Goal: Information Seeking & Learning: Learn about a topic

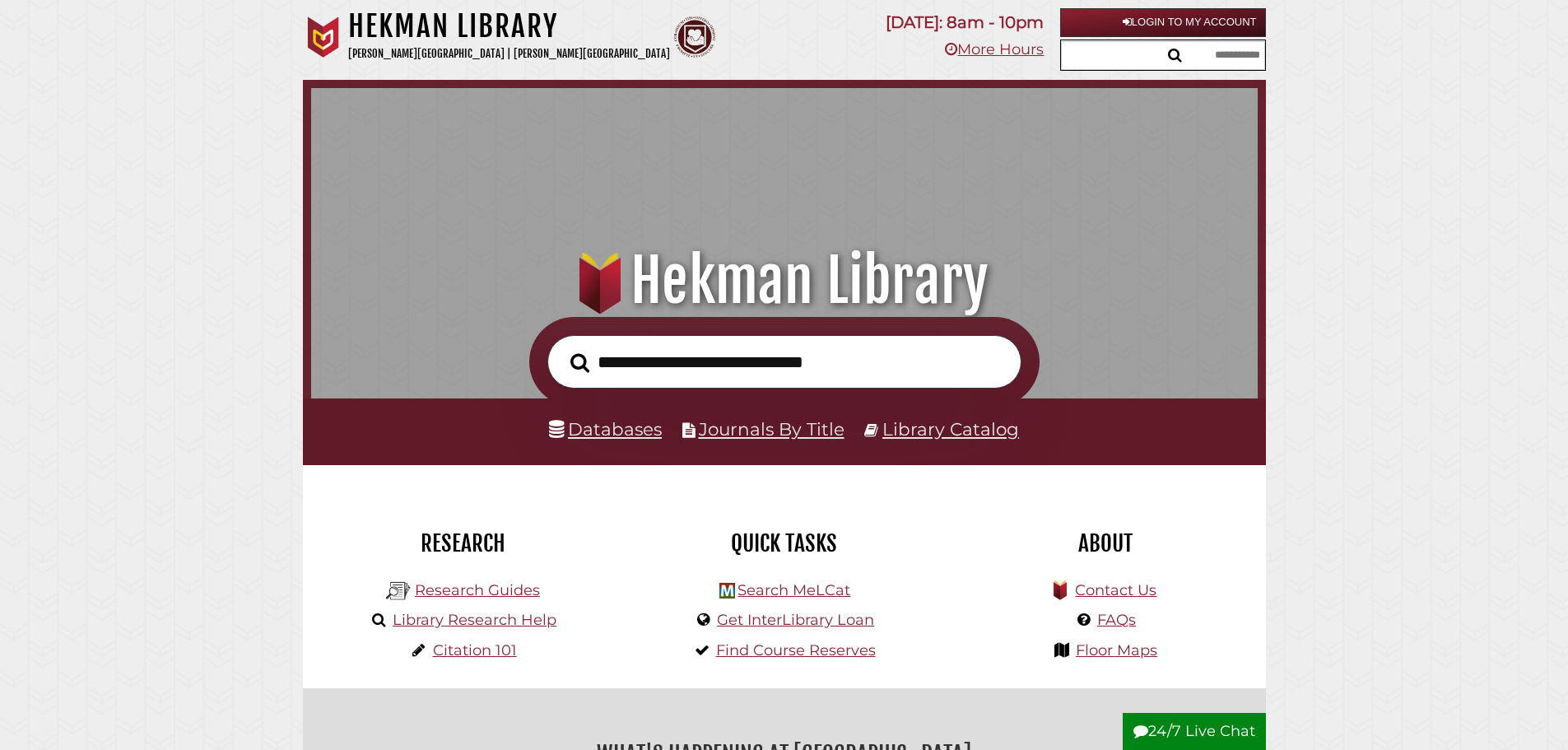
scroll to position [536, 938]
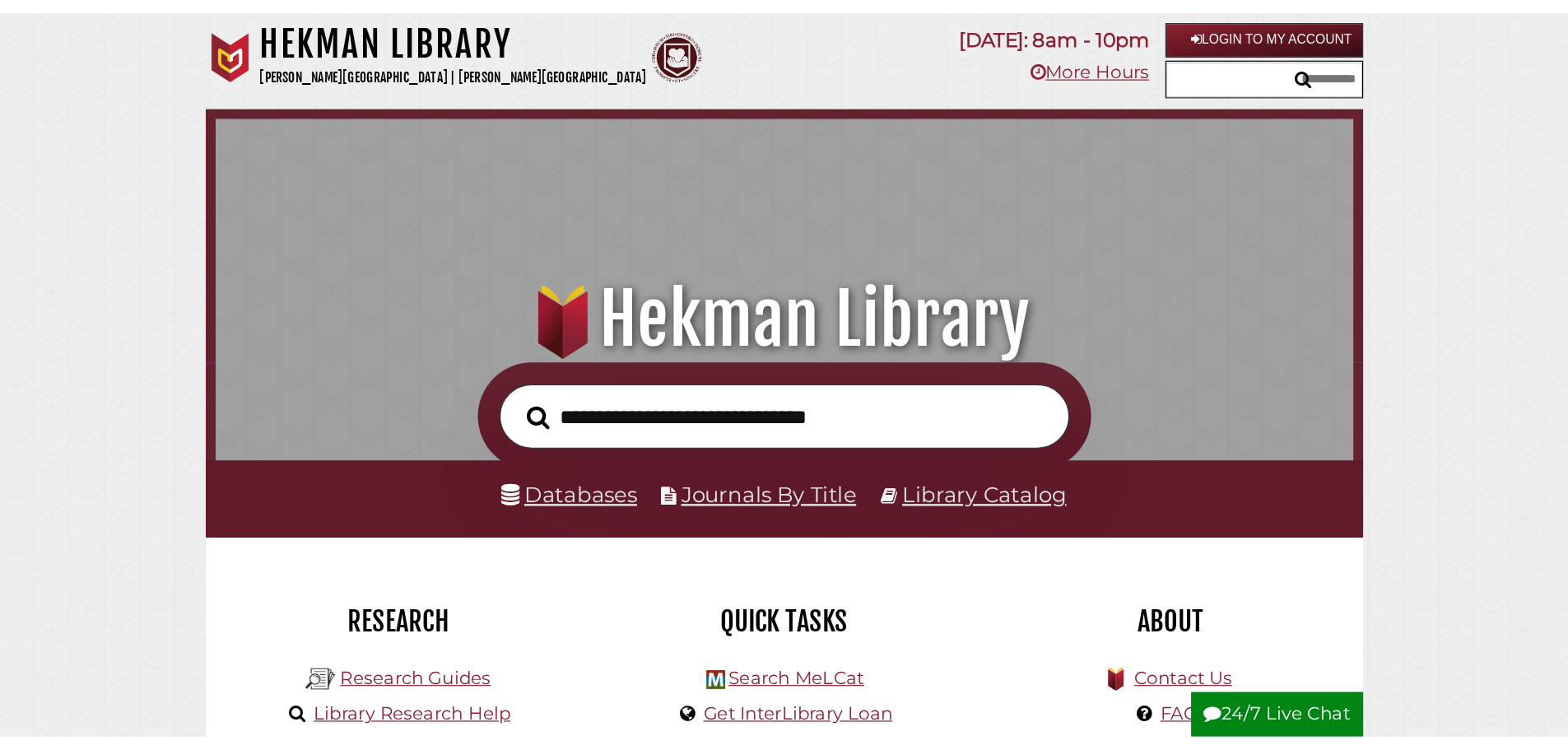
scroll to position [8, 8]
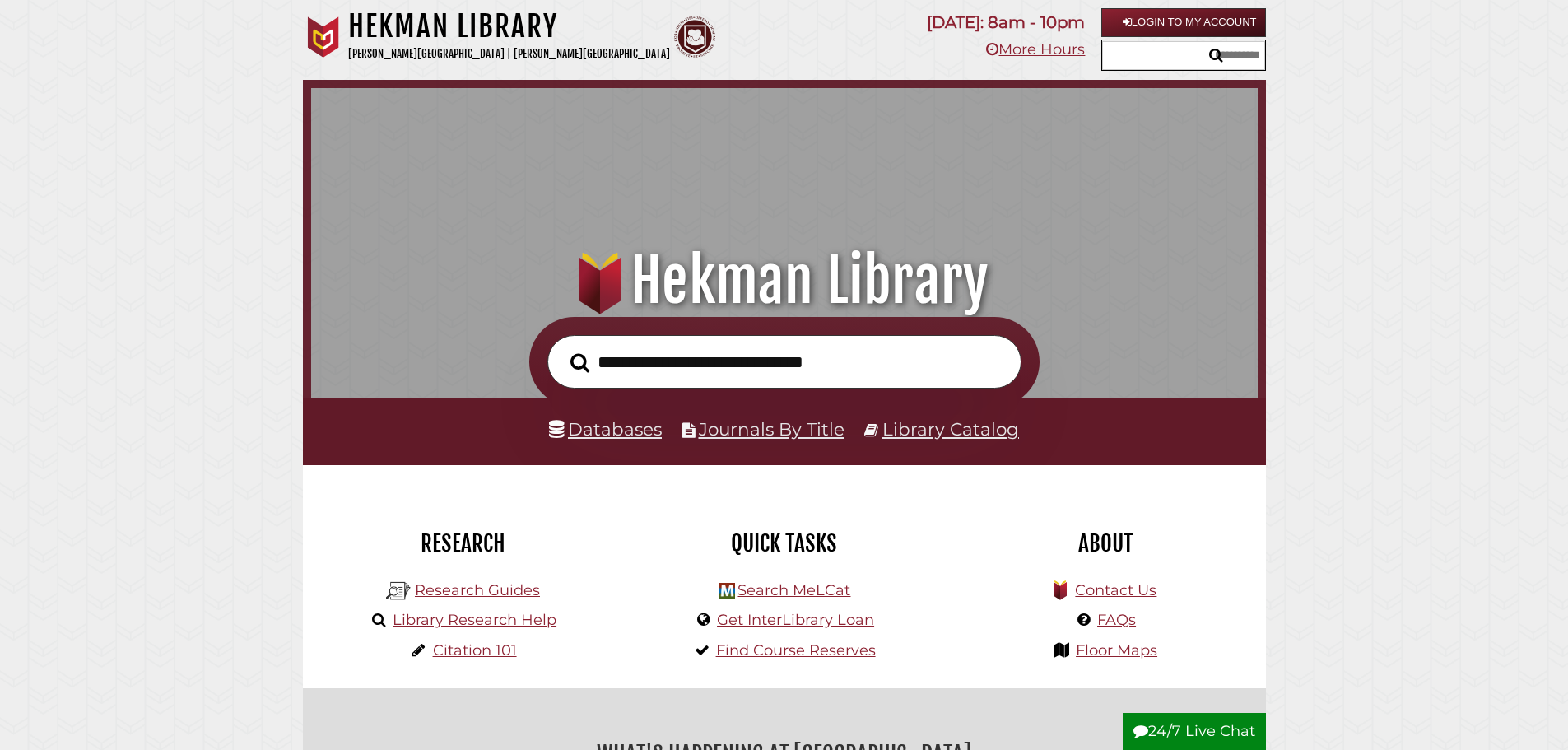
click at [779, 43] on input "text" at bounding box center [1183, 56] width 163 height 29
type input "*******"
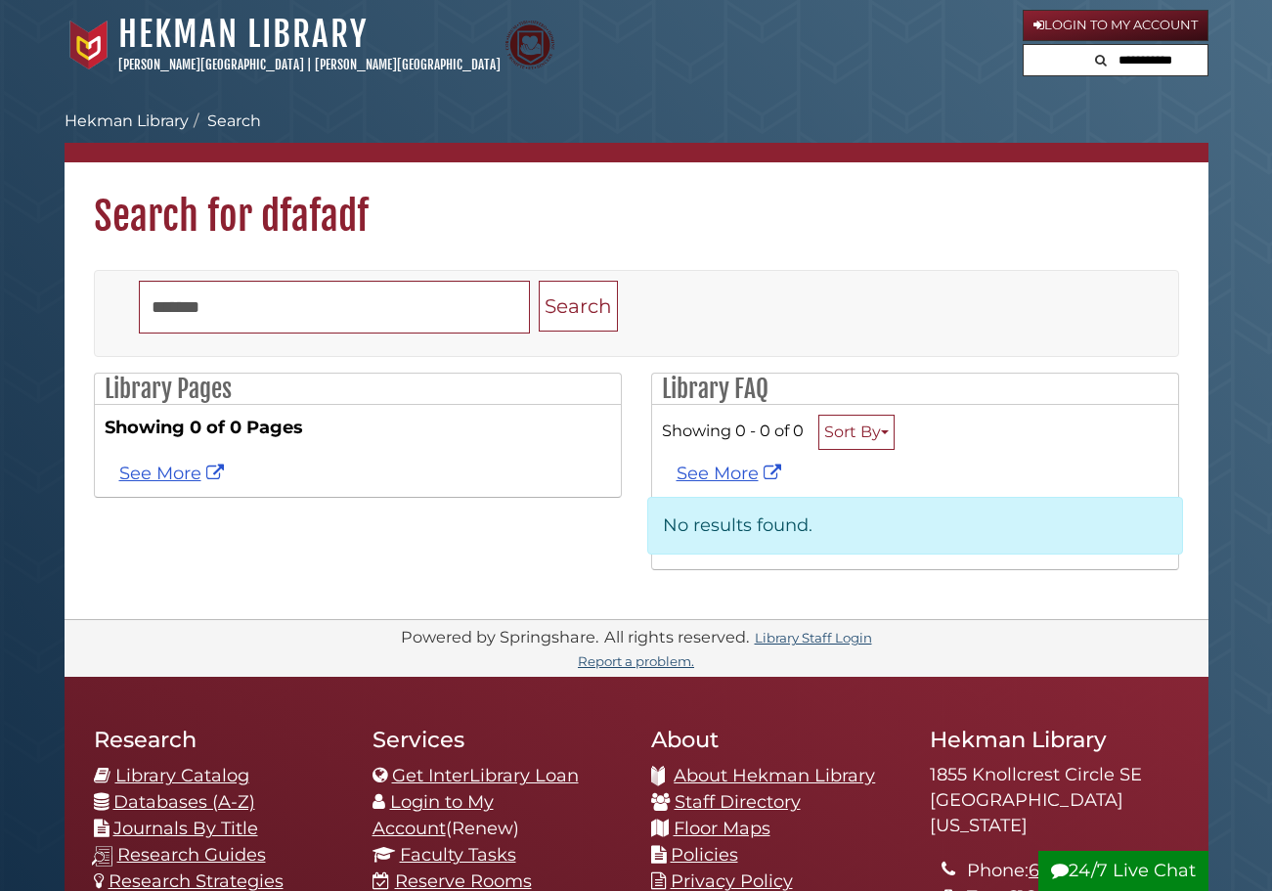
click at [1085, 63] on form at bounding box center [1116, 60] width 186 height 33
click at [1127, 57] on input "text" at bounding box center [1116, 60] width 184 height 31
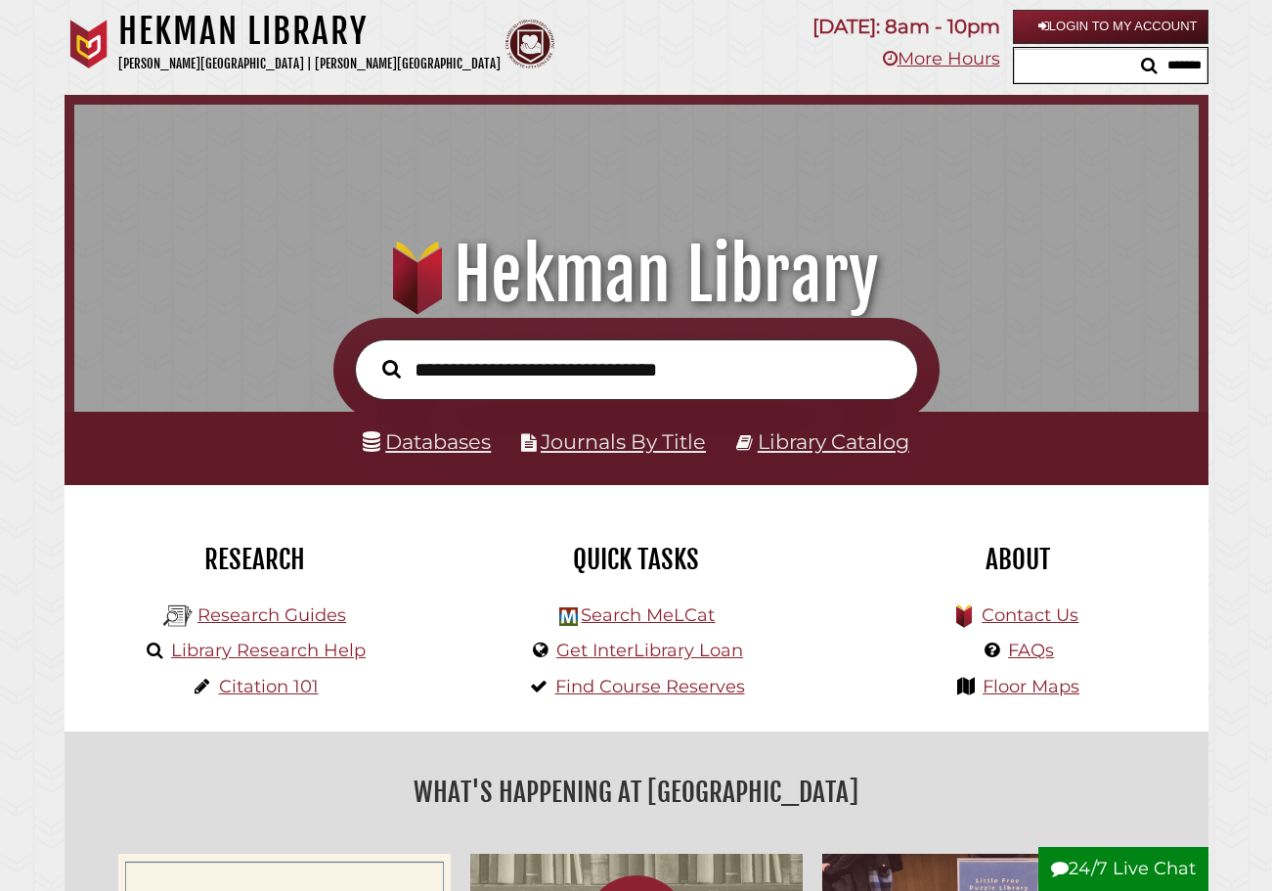
scroll to position [637, 1115]
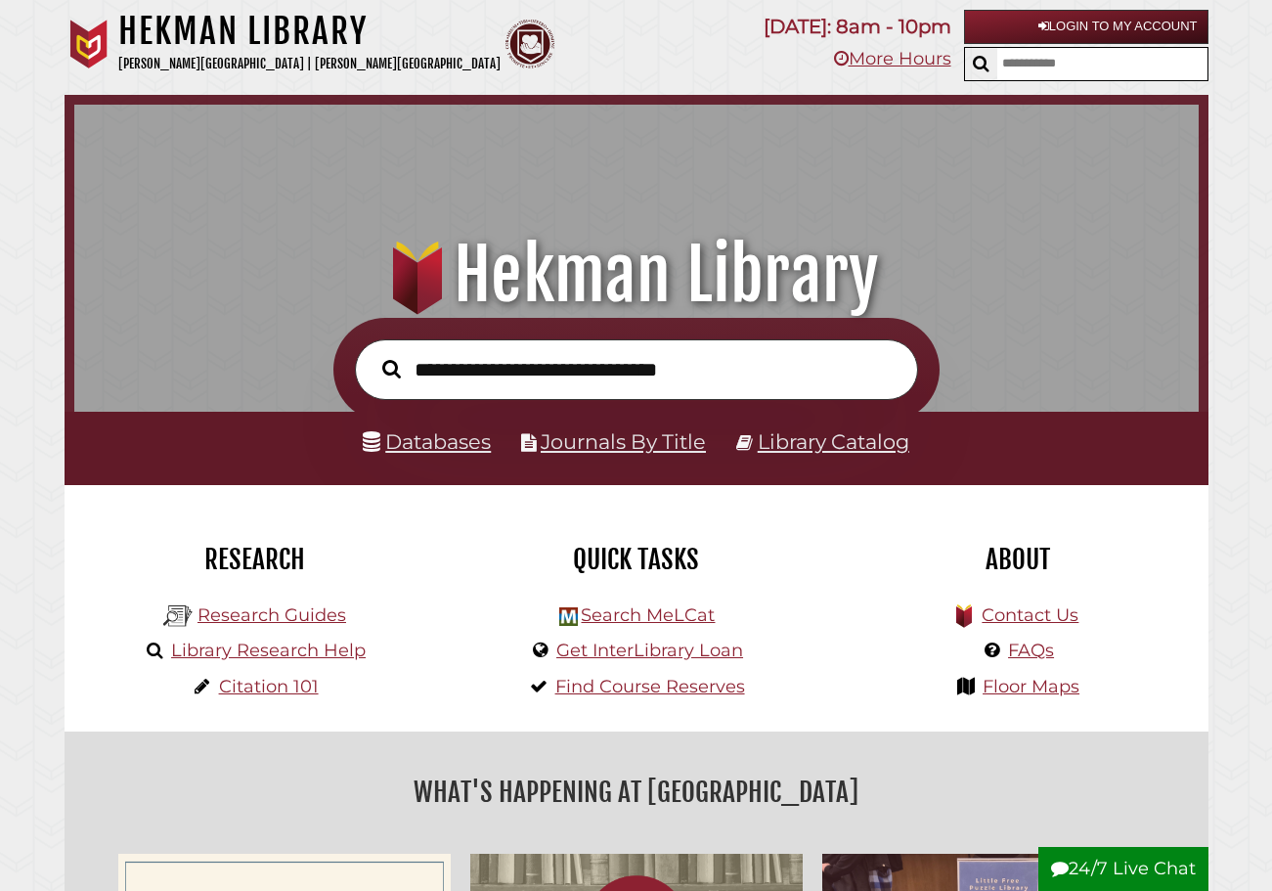
click at [1067, 65] on input "text" at bounding box center [1102, 64] width 210 height 32
drag, startPoint x: 1113, startPoint y: 59, endPoint x: 560, endPoint y: 134, distance: 557.6
click at [560, 134] on div ".heklogo-cls-1 { fill: url(#linear-gradient); } .heklogo-cls-1, .heklogo-cls-2,…" at bounding box center [637, 206] width 1144 height 223
click at [1150, 76] on input "text" at bounding box center [1102, 64] width 210 height 32
type input "**"
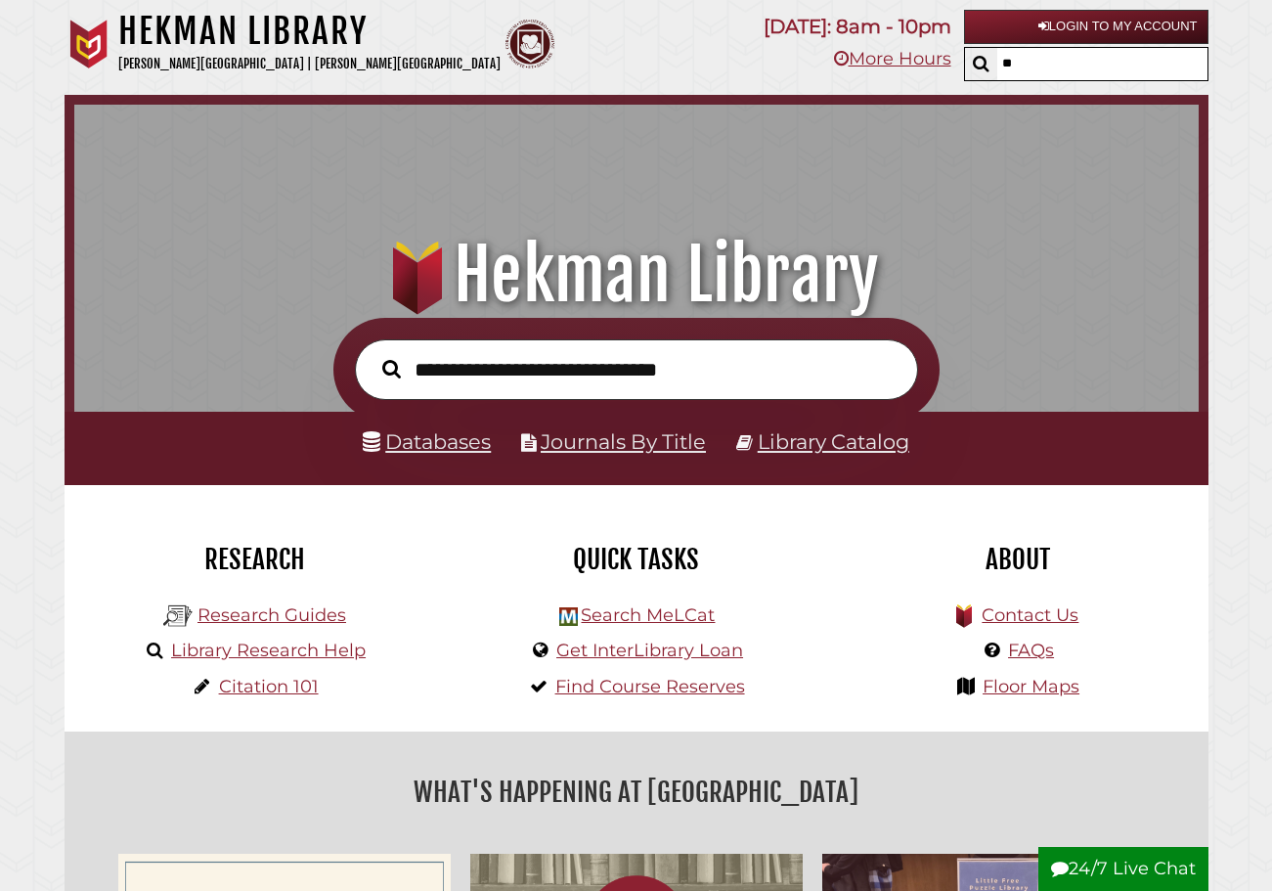
drag, startPoint x: 1078, startPoint y: 73, endPoint x: 1005, endPoint y: 96, distance: 75.8
click at [993, 114] on div ".heklogo-cls-1 { fill: url(#linear-gradient); } .heklogo-cls-1, .heklogo-cls-2,…" at bounding box center [637, 206] width 1144 height 223
click at [1040, 70] on input "**" at bounding box center [1102, 64] width 210 height 32
click at [965, 49] on button "submit" at bounding box center [981, 64] width 32 height 31
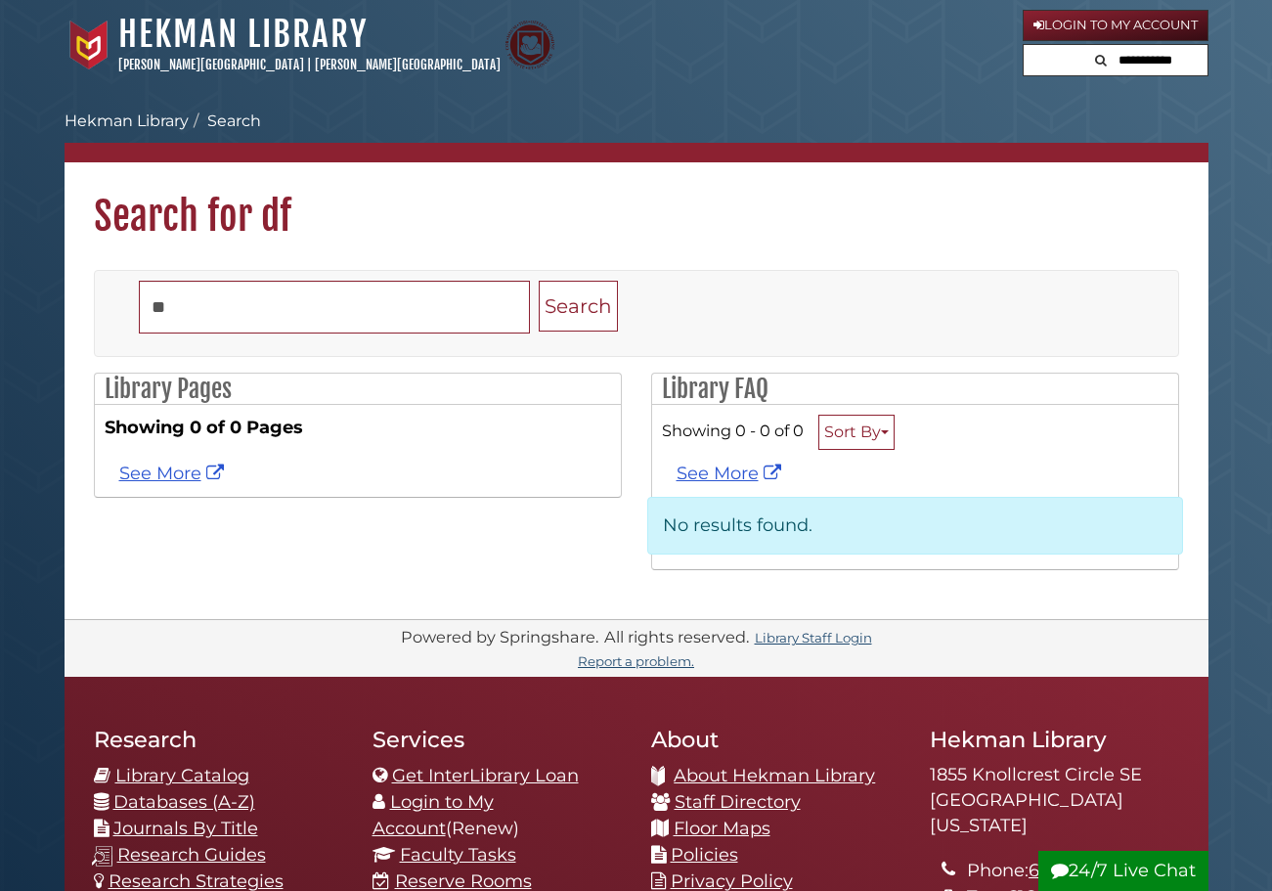
click at [1131, 70] on input "text" at bounding box center [1147, 60] width 117 height 31
type input "*"
click at [840, 81] on nav "Hekman Library Calvin University | Calvin Theological Seminary Hekman Library l…" at bounding box center [637, 45] width 1144 height 90
click at [1113, 69] on input "text" at bounding box center [1116, 60] width 184 height 31
click at [843, 76] on div "Hekman Library Calvin University | Calvin Theological Seminary" at bounding box center [544, 45] width 958 height 65
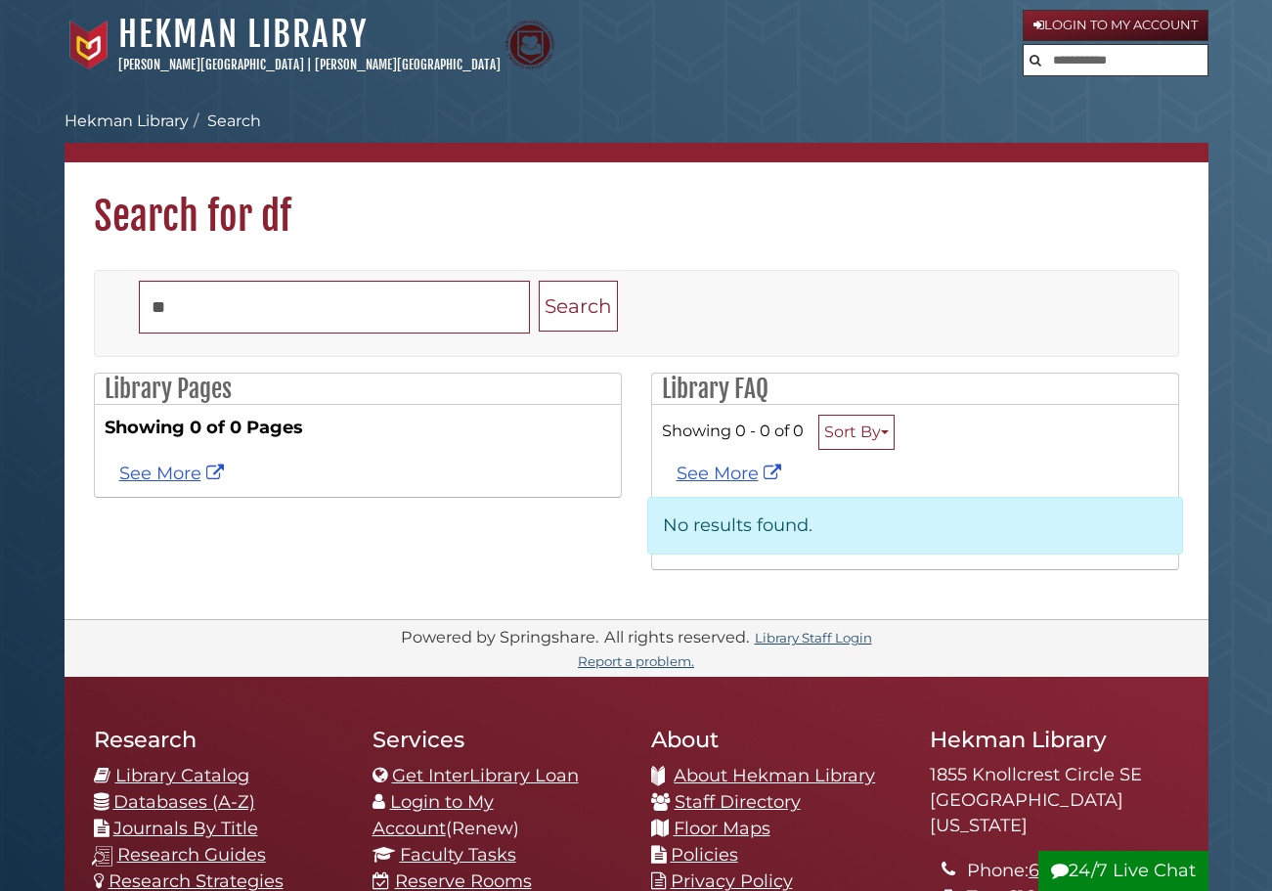
drag, startPoint x: 1116, startPoint y: 66, endPoint x: 1059, endPoint y: 72, distance: 57.0
click at [1116, 66] on input "text" at bounding box center [1116, 60] width 184 height 31
click at [813, 75] on div "Hekman Library Calvin University | Calvin Theological Seminary" at bounding box center [544, 45] width 958 height 65
click at [466, 314] on input "**" at bounding box center [334, 307] width 391 height 53
type input "*"
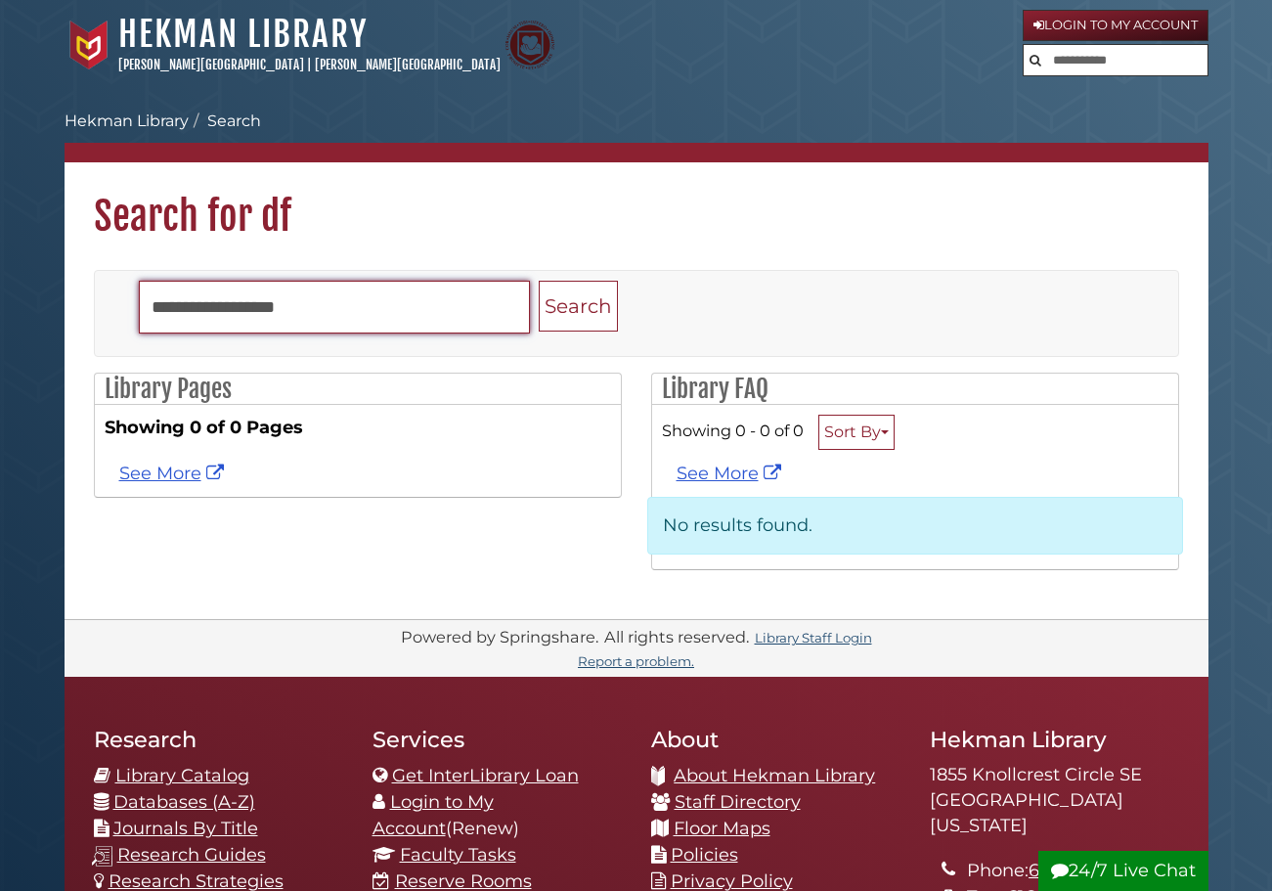
click at [371, 298] on input "Search" at bounding box center [334, 307] width 391 height 53
type input "****"
click at [539, 281] on button "Search" at bounding box center [578, 307] width 79 height 52
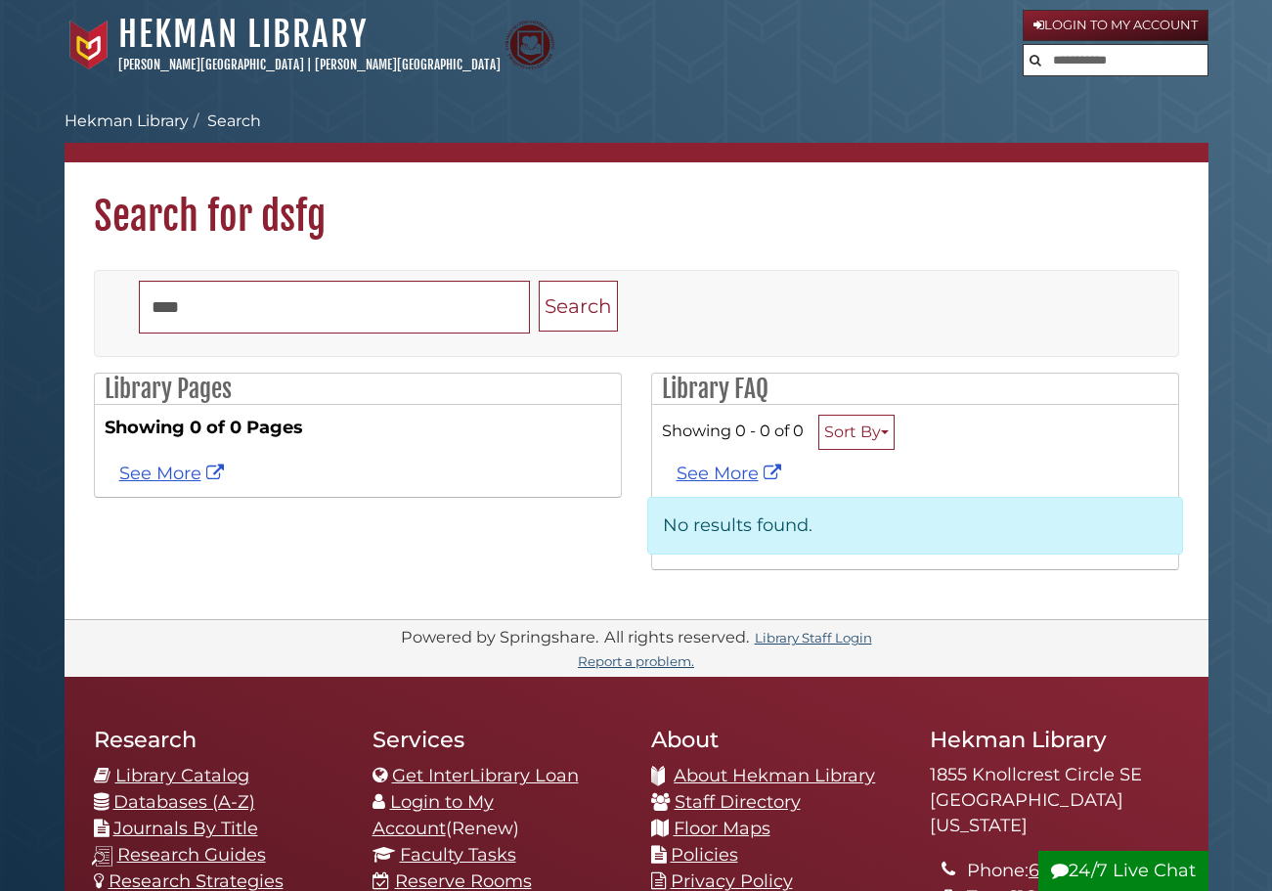
drag, startPoint x: 1068, startPoint y: 61, endPoint x: 1079, endPoint y: 64, distance: 11.1
click at [1069, 61] on input "text" at bounding box center [1116, 60] width 184 height 31
type input "********"
click at [1024, 45] on button "Search" at bounding box center [1035, 58] width 23 height 26
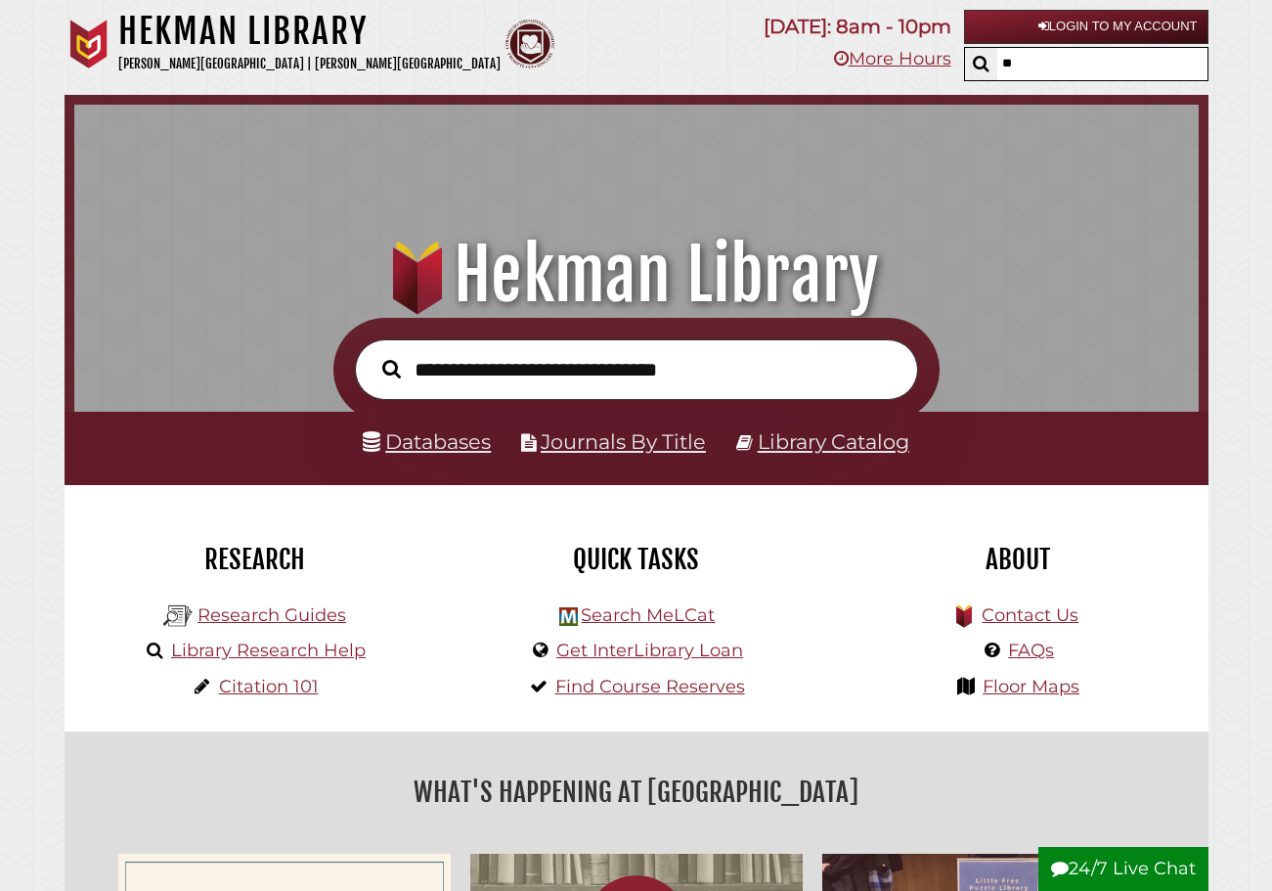
scroll to position [637, 1115]
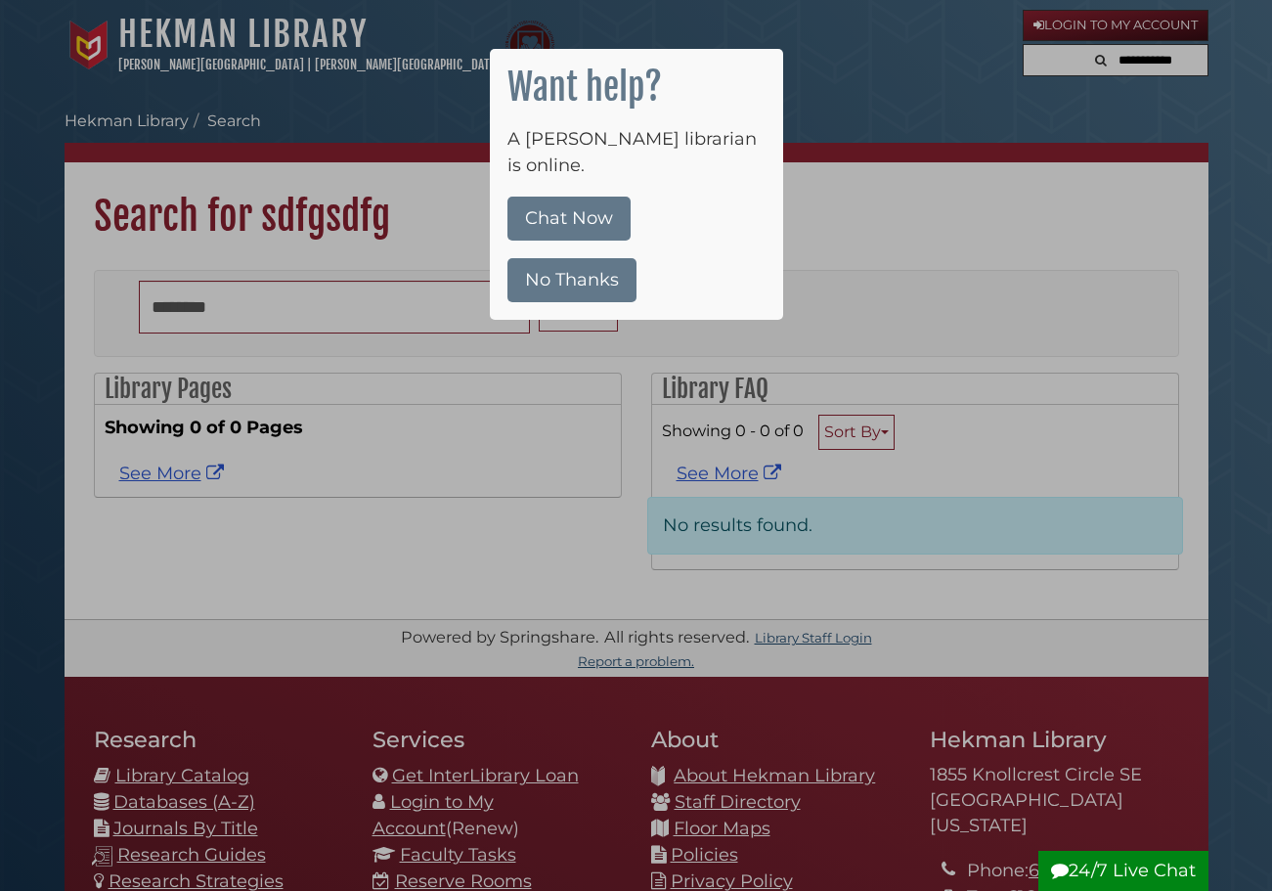
click at [581, 258] on button "No Thanks" at bounding box center [572, 280] width 129 height 44
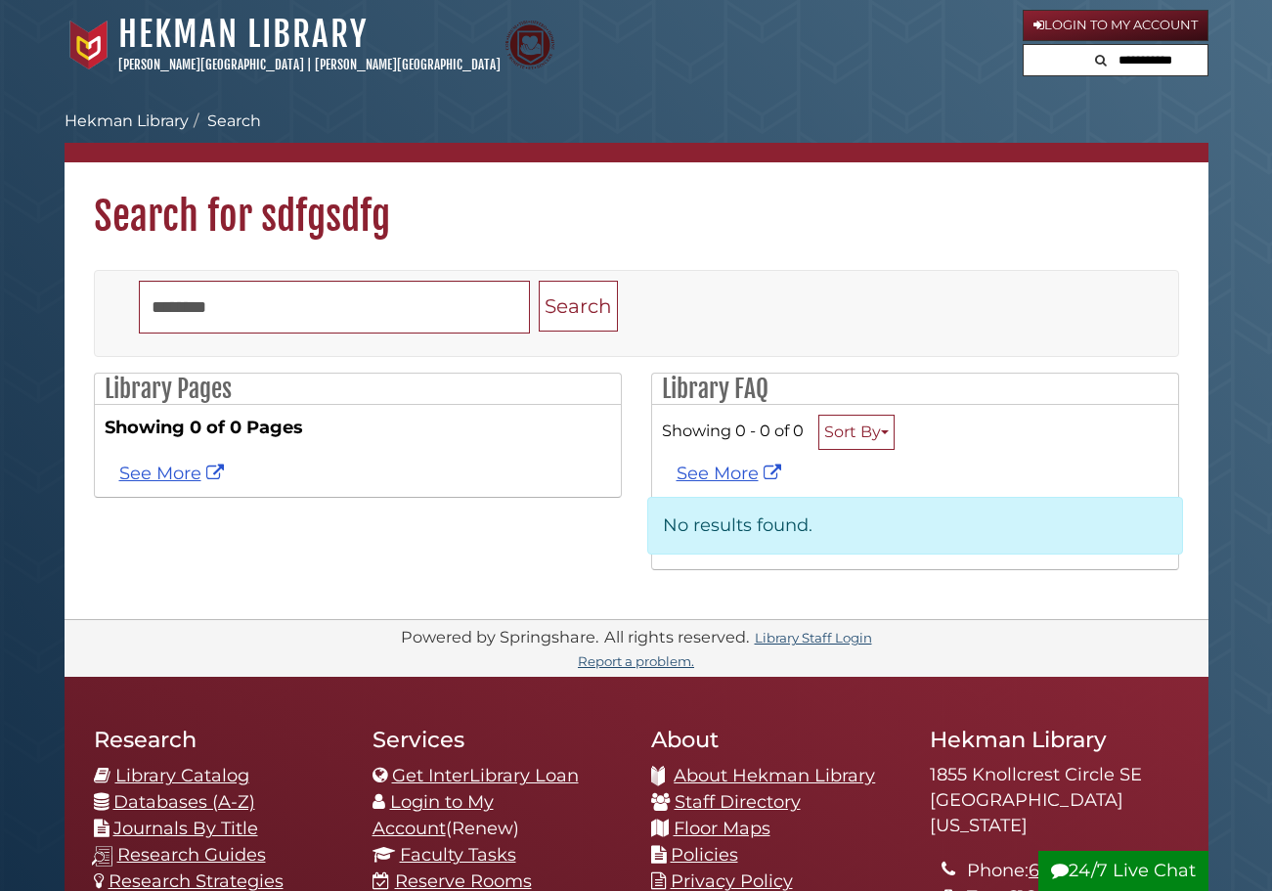
click at [1173, 63] on input "text" at bounding box center [1147, 60] width 117 height 31
click at [1213, 47] on body "Skip to Main Content [GEOGRAPHIC_DATA] [PERSON_NAME][GEOGRAPHIC_DATA] | [PERSON…" at bounding box center [636, 692] width 1272 height 1384
click at [996, 112] on ol "Calvin University Hekman Library Search" at bounding box center [637, 121] width 1144 height 23
click at [1129, 64] on input "text" at bounding box center [1116, 60] width 184 height 31
click at [762, 78] on nav "Hekman Library Calvin University | Calvin Theological Seminary Hekman Library l…" at bounding box center [637, 45] width 1144 height 90
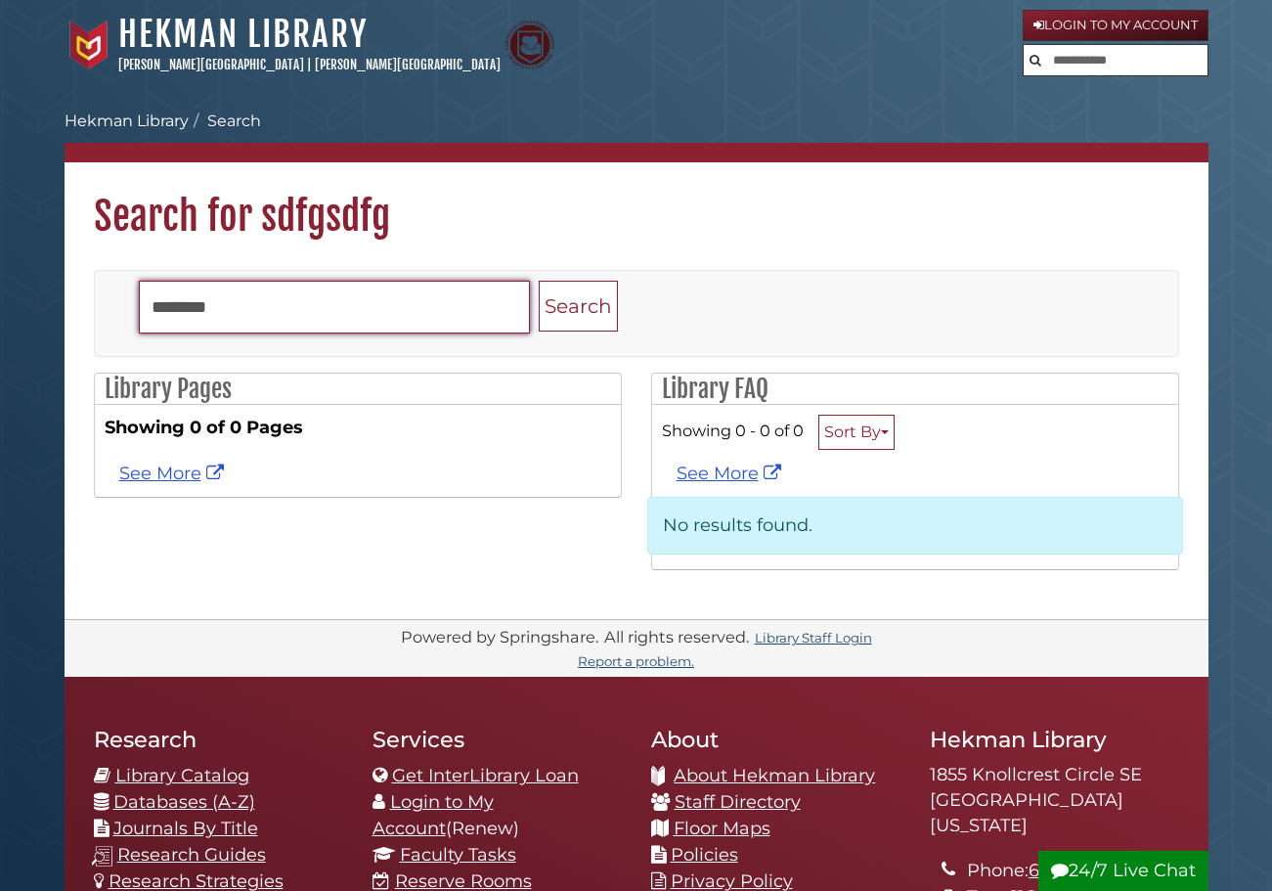
click at [465, 303] on input "********" at bounding box center [334, 307] width 391 height 53
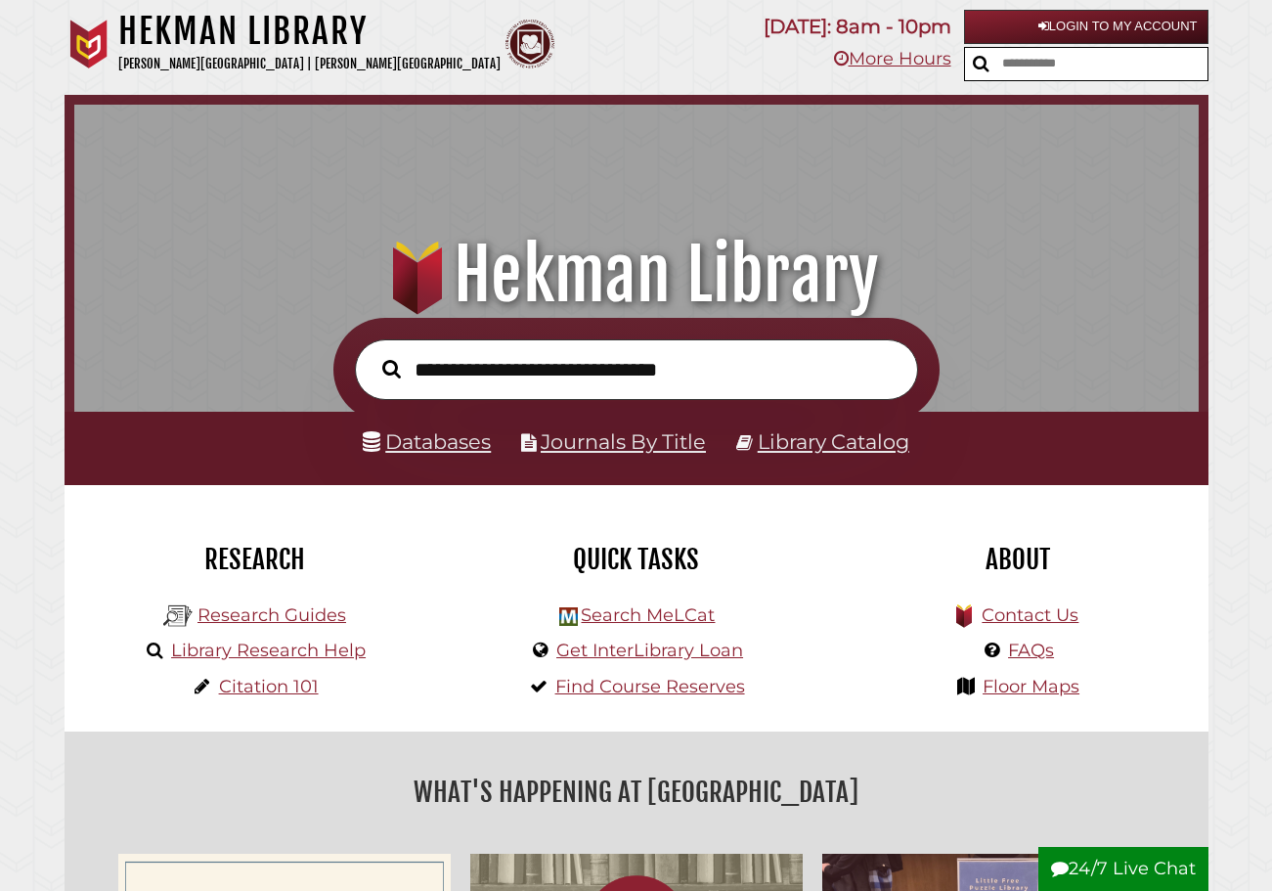
scroll to position [637, 1115]
click at [1132, 55] on input "text" at bounding box center [1129, 64] width 137 height 32
click at [759, 55] on div "[GEOGRAPHIC_DATA] [PERSON_NAME][GEOGRAPHIC_DATA] | [PERSON_NAME][GEOGRAPHIC_DAT…" at bounding box center [440, 47] width 750 height 75
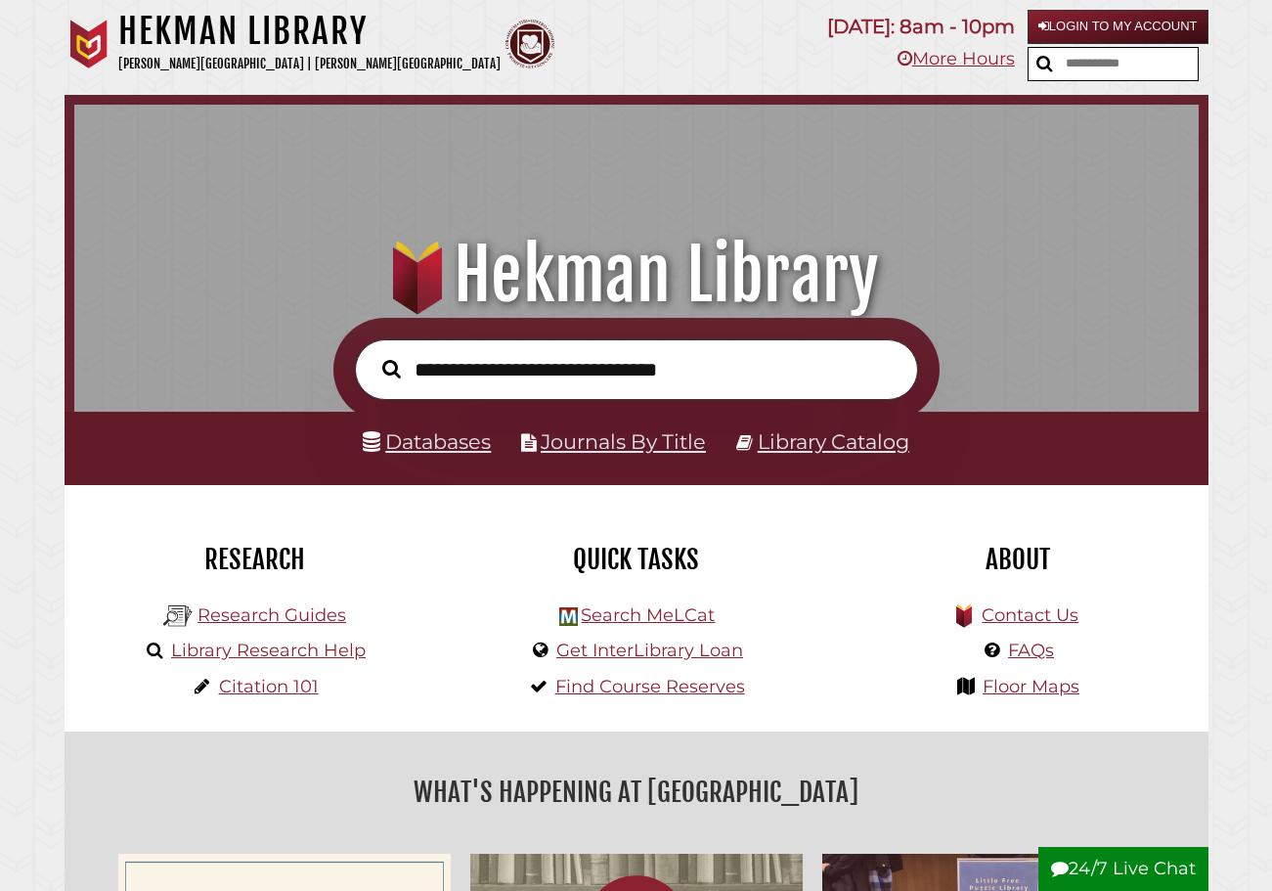
click at [1137, 70] on input "text" at bounding box center [1129, 64] width 137 height 32
click at [1145, 66] on input "text" at bounding box center [1129, 64] width 137 height 32
click at [1162, 65] on input "text" at bounding box center [1129, 64] width 137 height 32
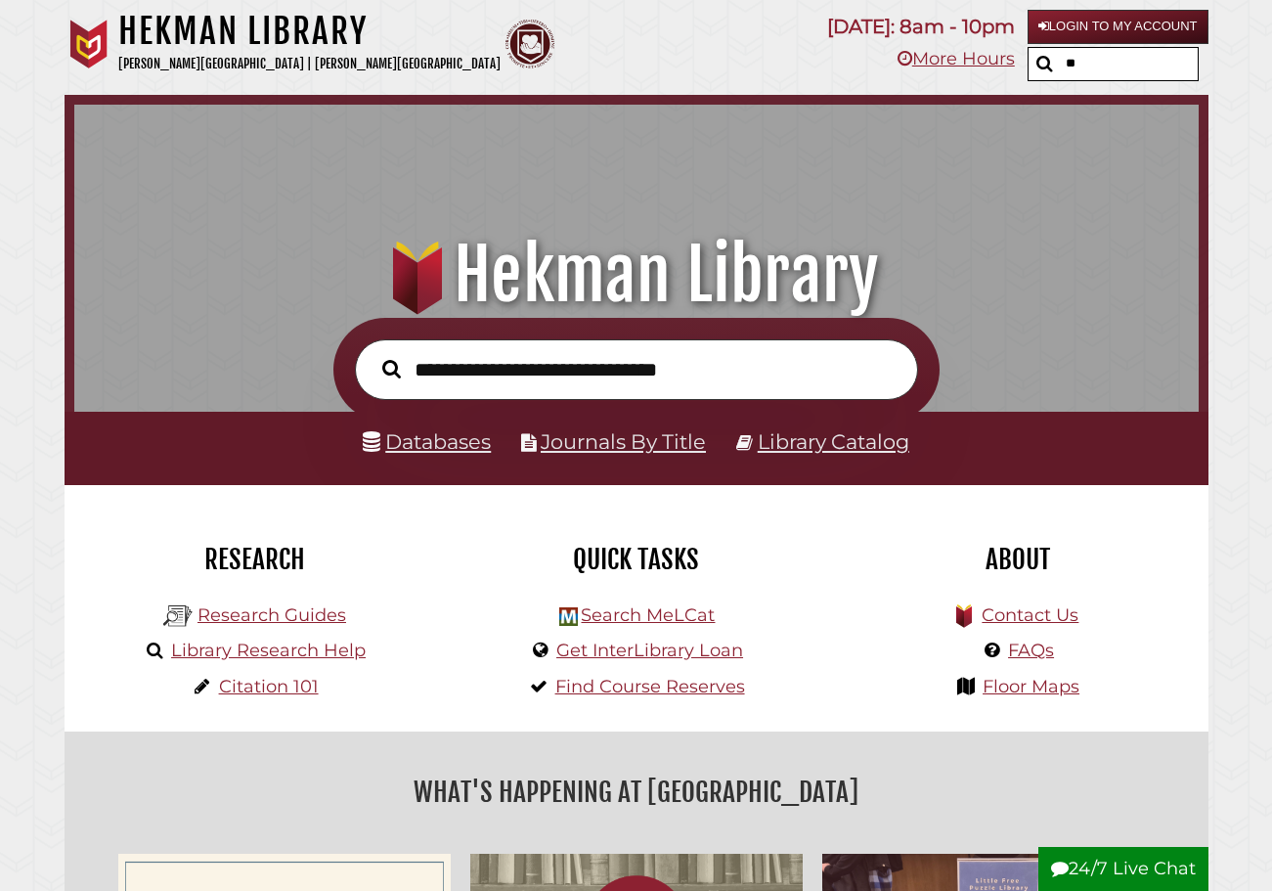
type input "*"
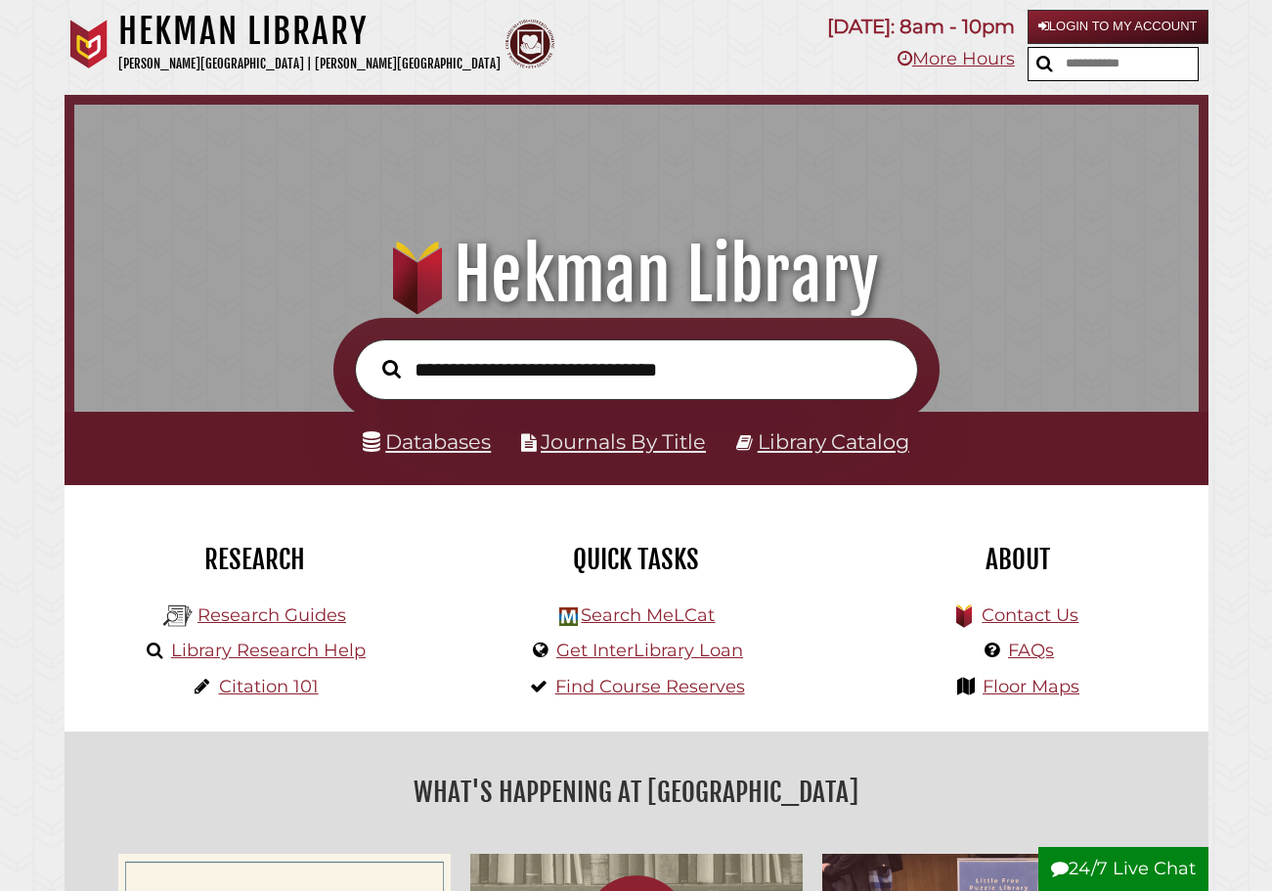
click at [1153, 72] on input "text" at bounding box center [1129, 64] width 137 height 32
type input "***"
click at [1029, 49] on button "submit" at bounding box center [1045, 64] width 32 height 31
click at [1149, 63] on input "***" at bounding box center [1129, 64] width 137 height 32
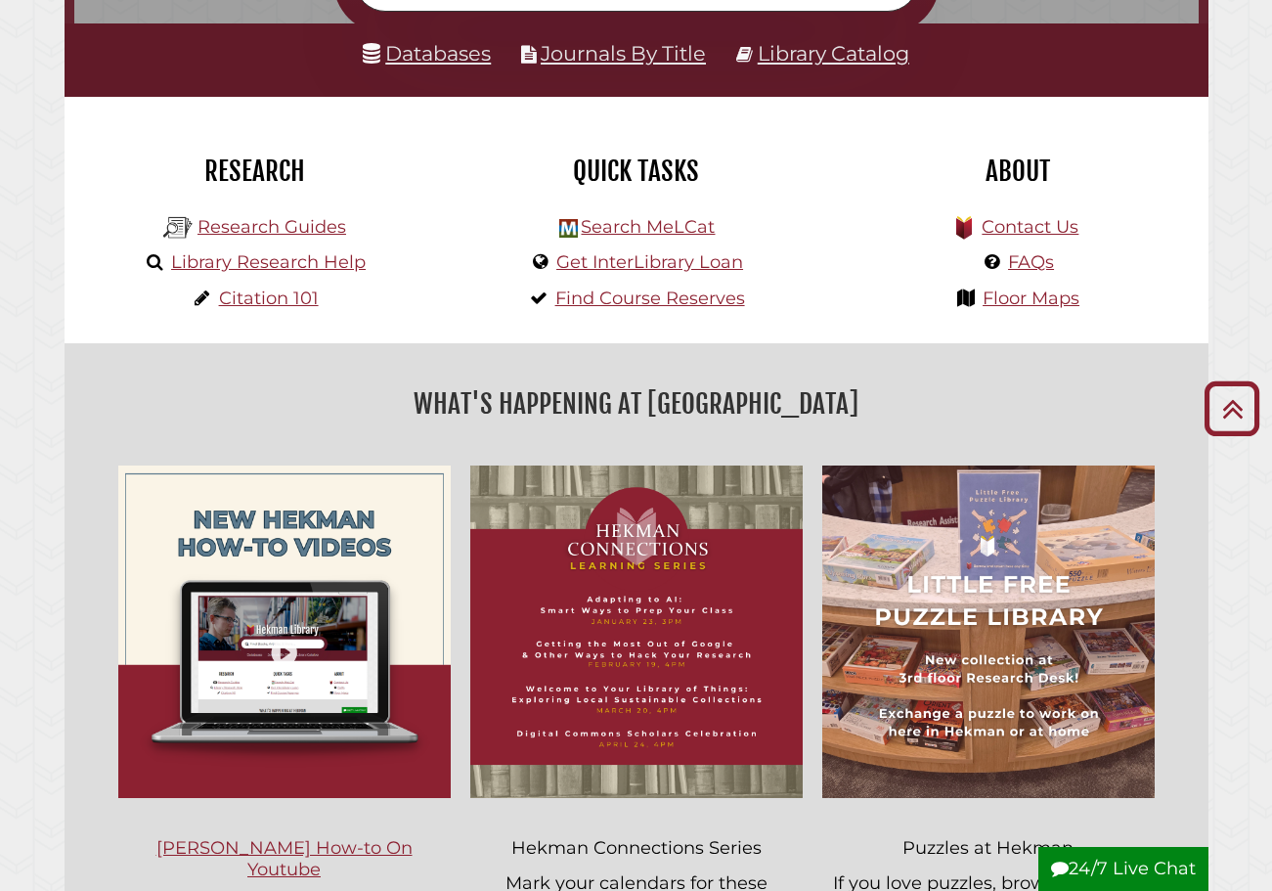
scroll to position [0, 0]
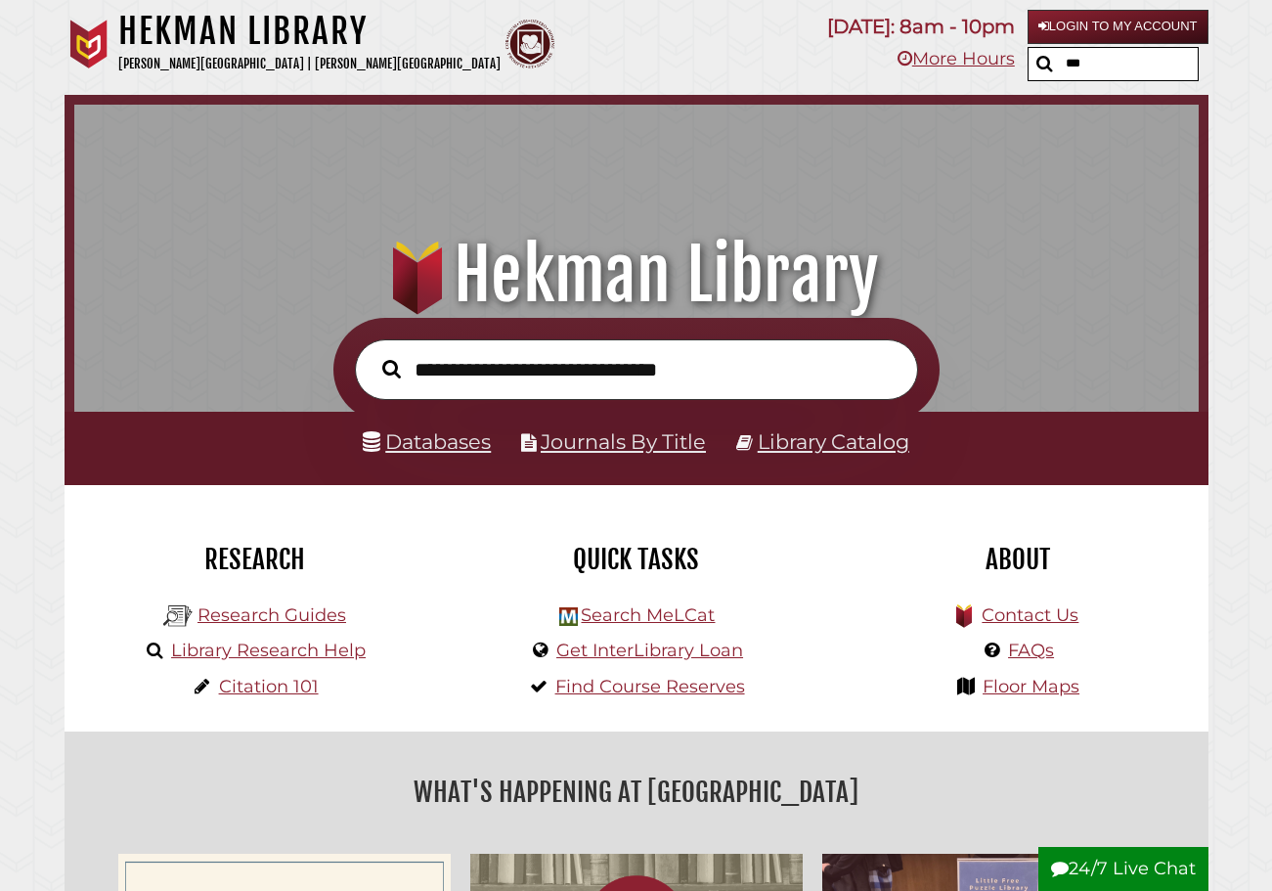
drag, startPoint x: 1089, startPoint y: 67, endPoint x: 1079, endPoint y: 67, distance: 10.8
click at [1089, 67] on input "***" at bounding box center [1129, 64] width 137 height 32
click at [1037, 66] on icon "submit" at bounding box center [1045, 64] width 17 height 18
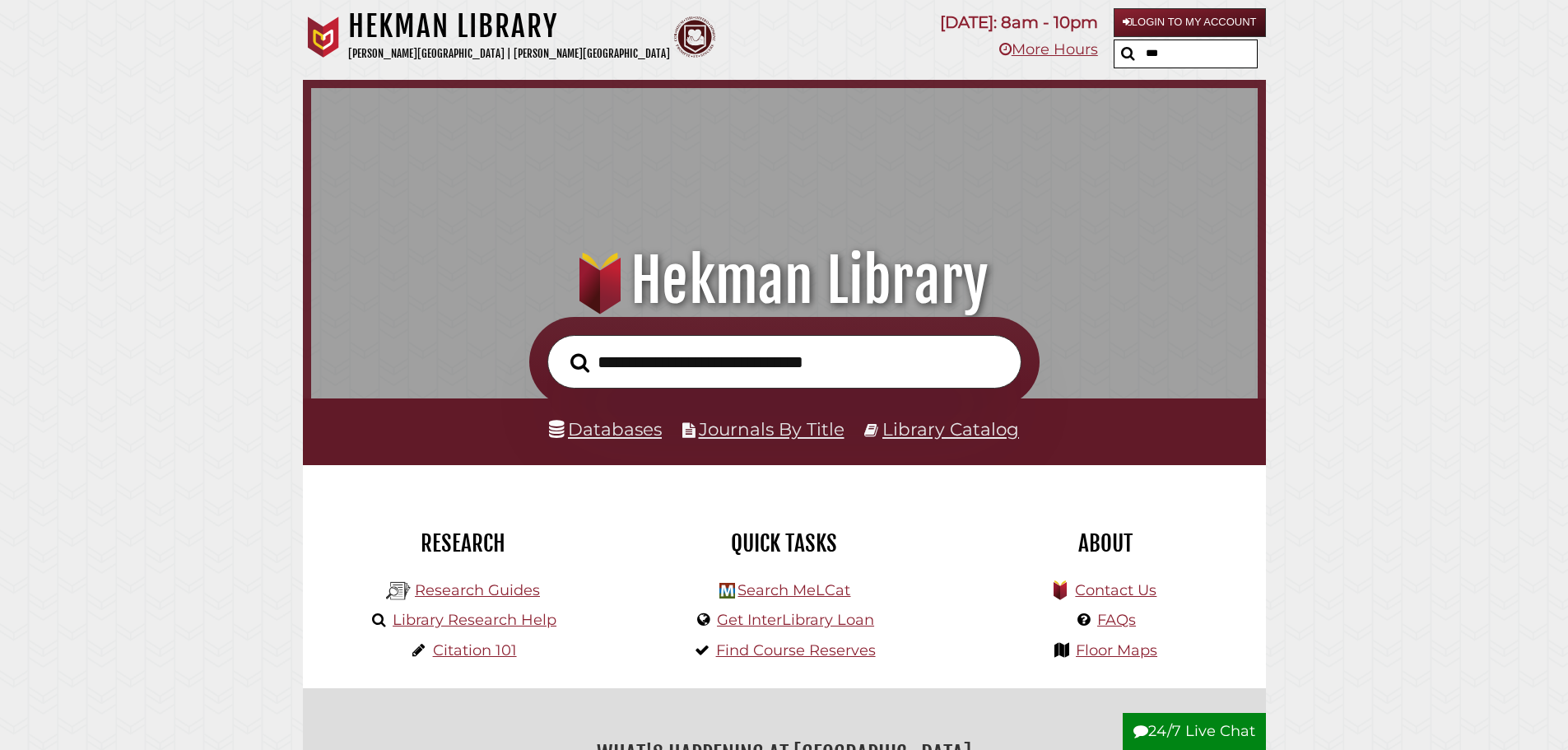
click at [1070, 45] on input "***" at bounding box center [1199, 54] width 115 height 27
click at [1070, 66] on input "***" at bounding box center [1199, 54] width 115 height 27
type input "*"
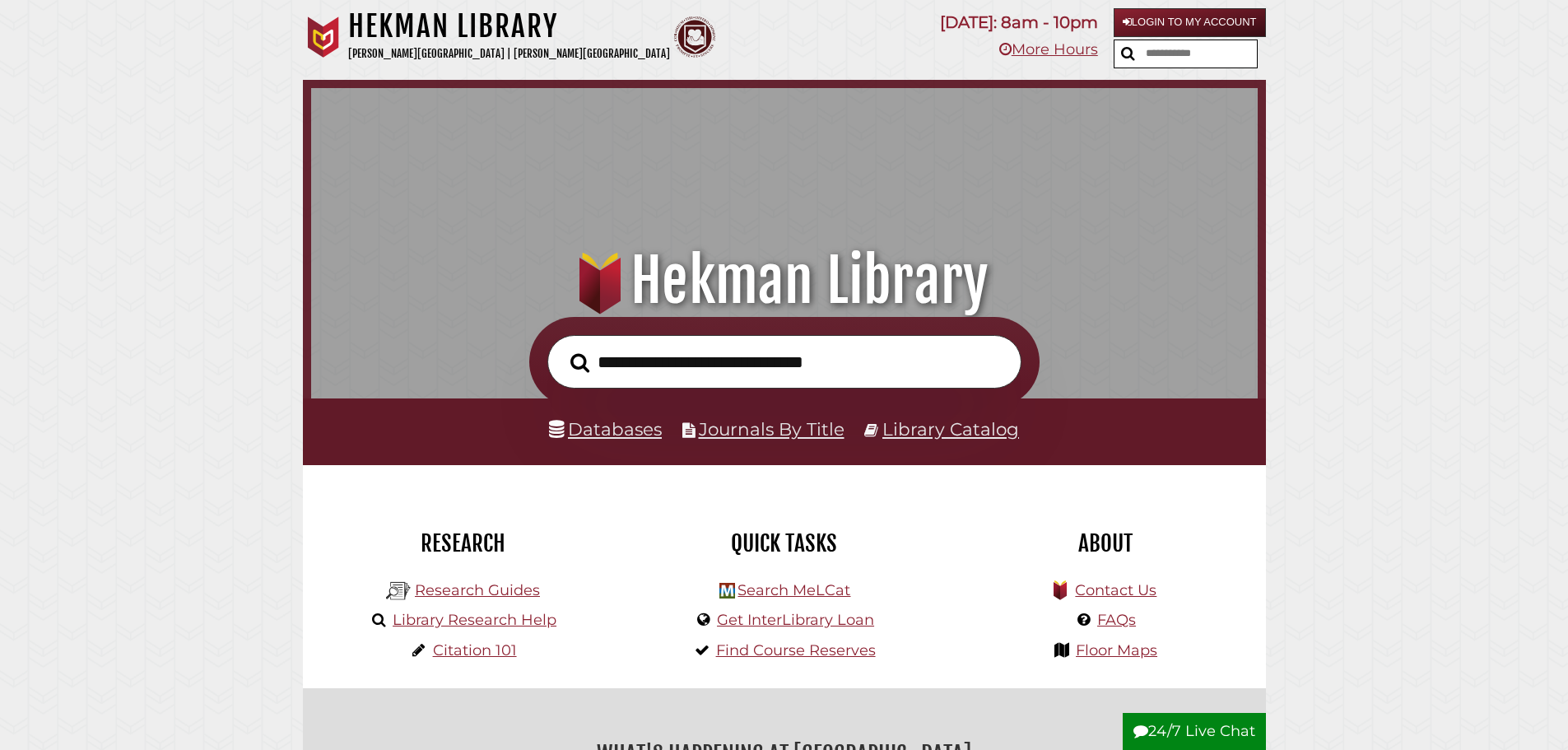
scroll to position [536, 938]
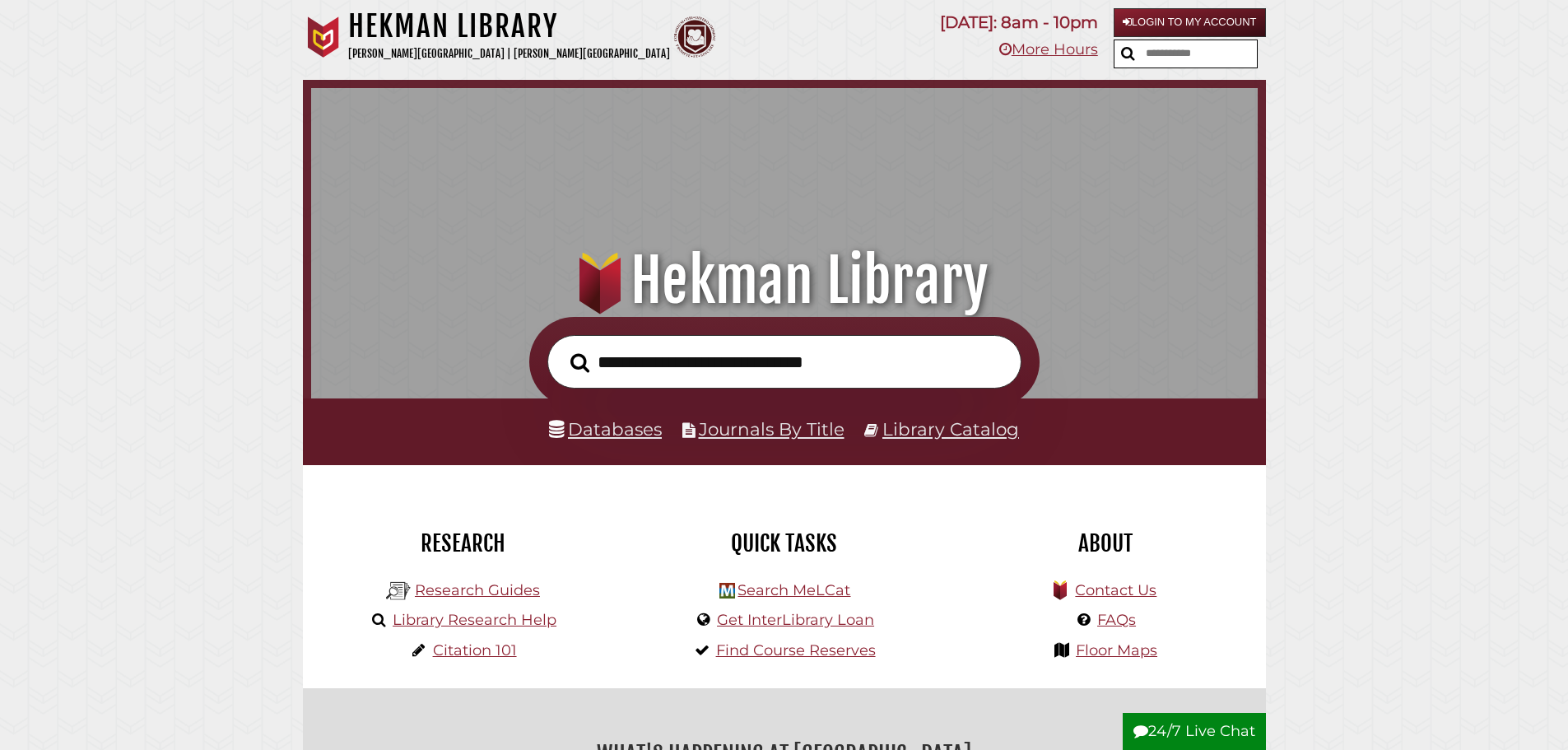
scroll to position [536, 938]
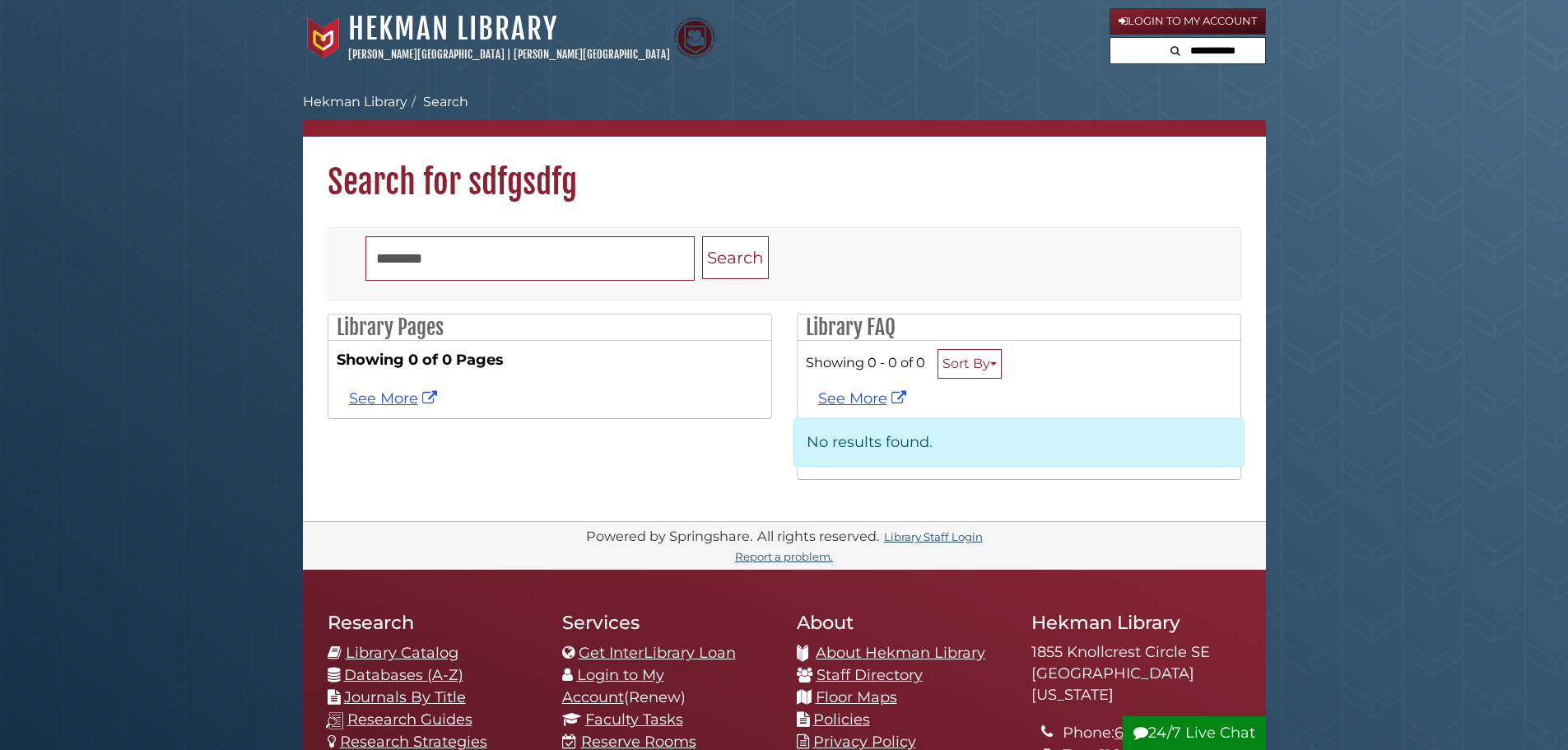
click at [1070, 47] on input "text" at bounding box center [1215, 51] width 98 height 26
click at [1070, 68] on body "Skip to Main Content Hekman Library Calvin University | Calvin Theological Semi…" at bounding box center [784, 582] width 1568 height 1165
click at [892, 77] on body "Skip to Main Content Hekman Library Calvin University | Calvin Theological Semi…" at bounding box center [784, 582] width 1568 height 1165
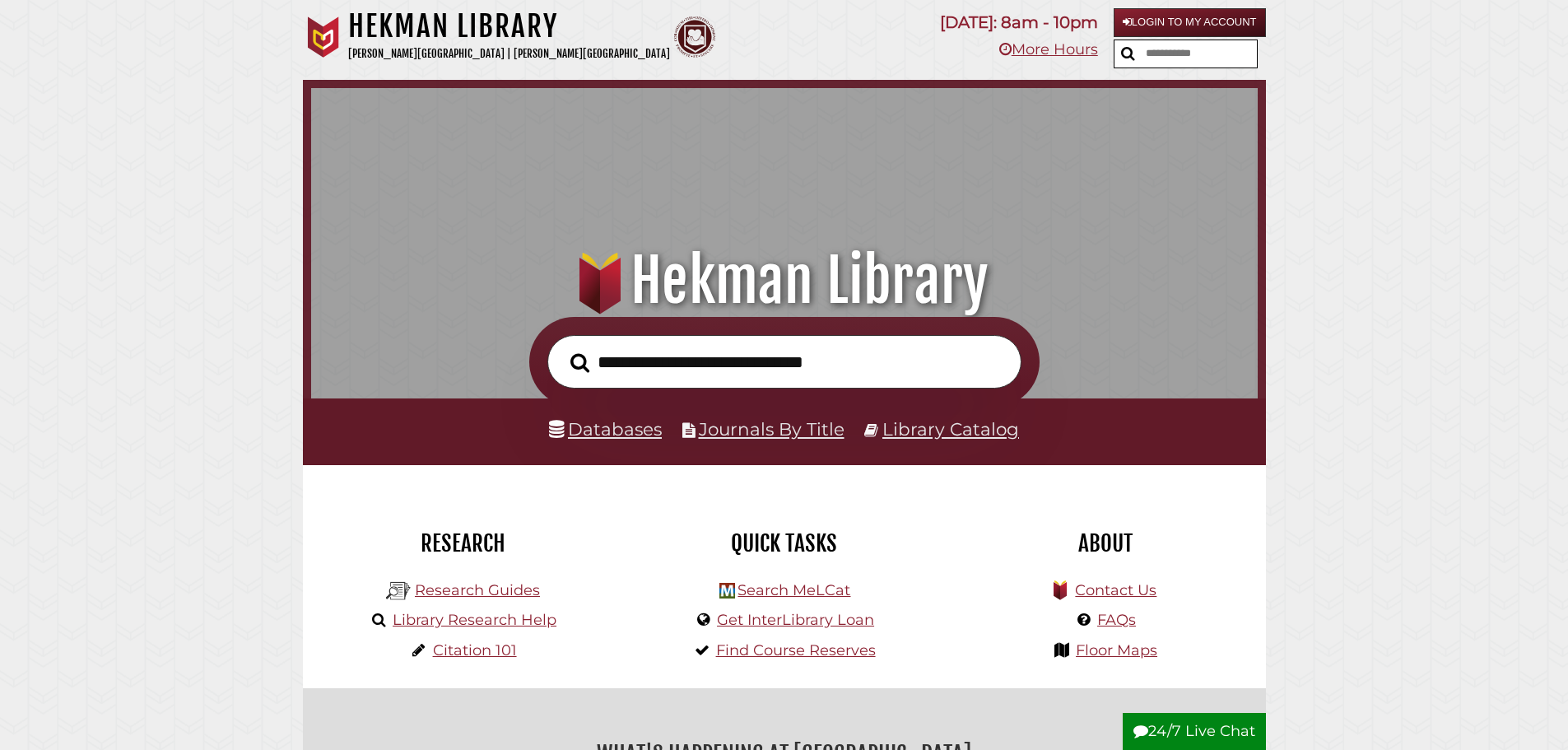
scroll to position [536, 938]
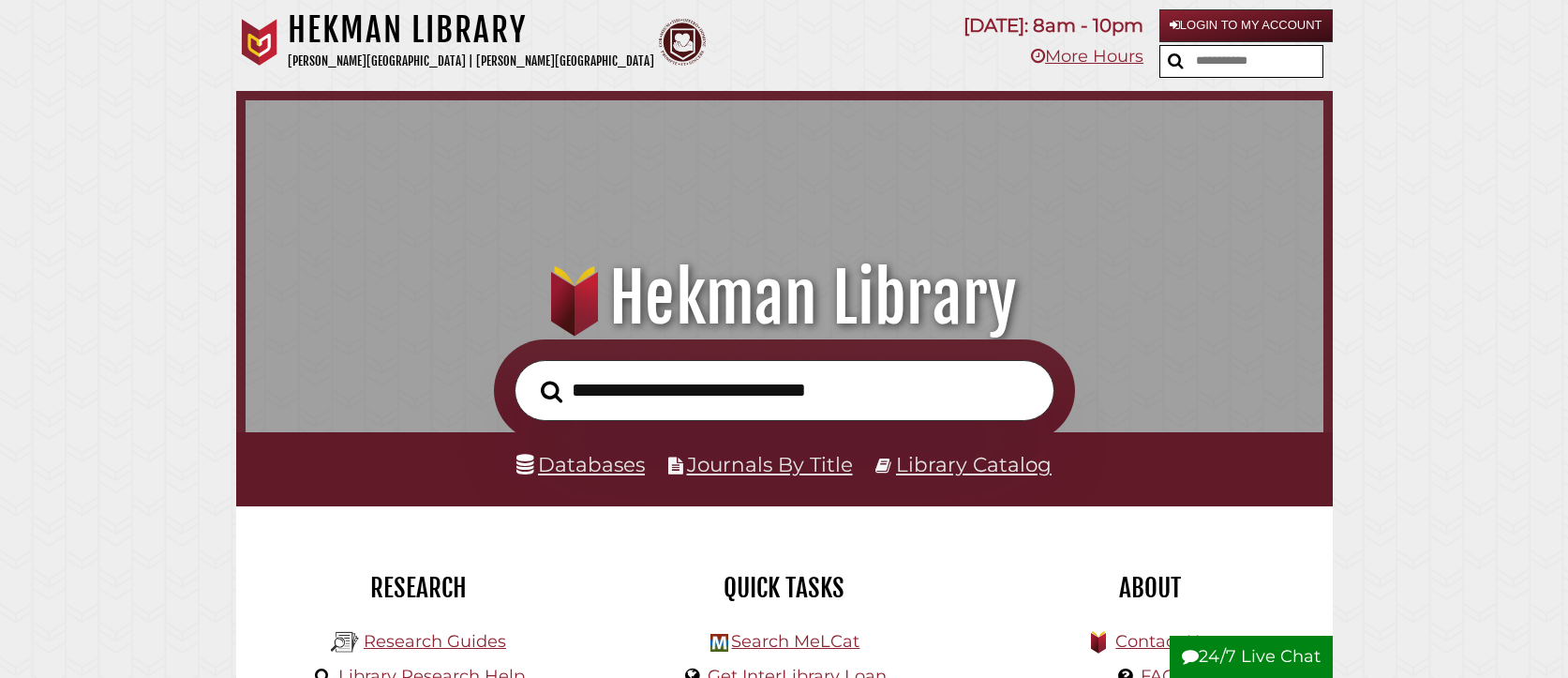
click at [1314, 72] on input "text" at bounding box center [1257, 61] width 131 height 31
type input "*"
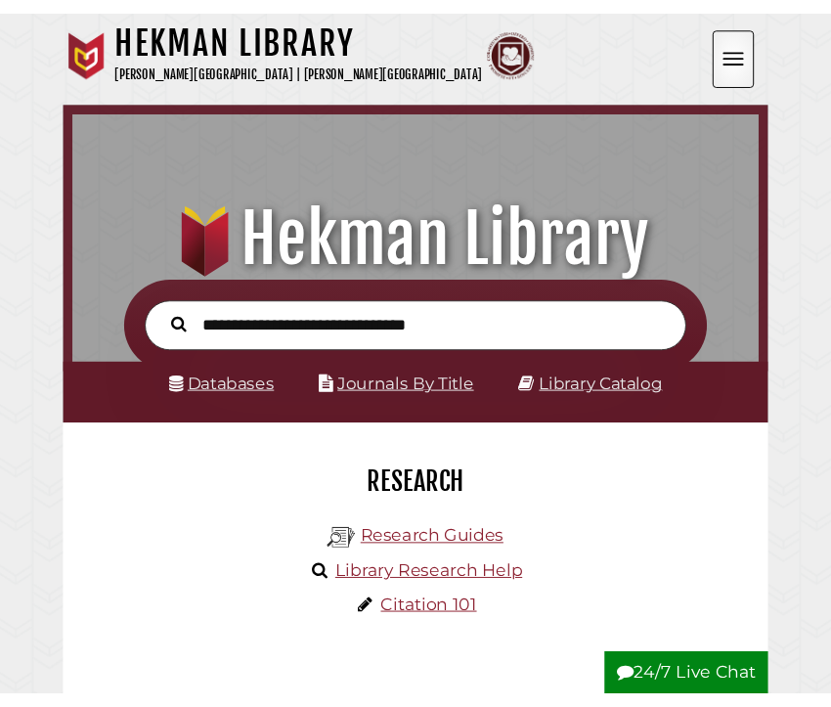
scroll to position [189, 704]
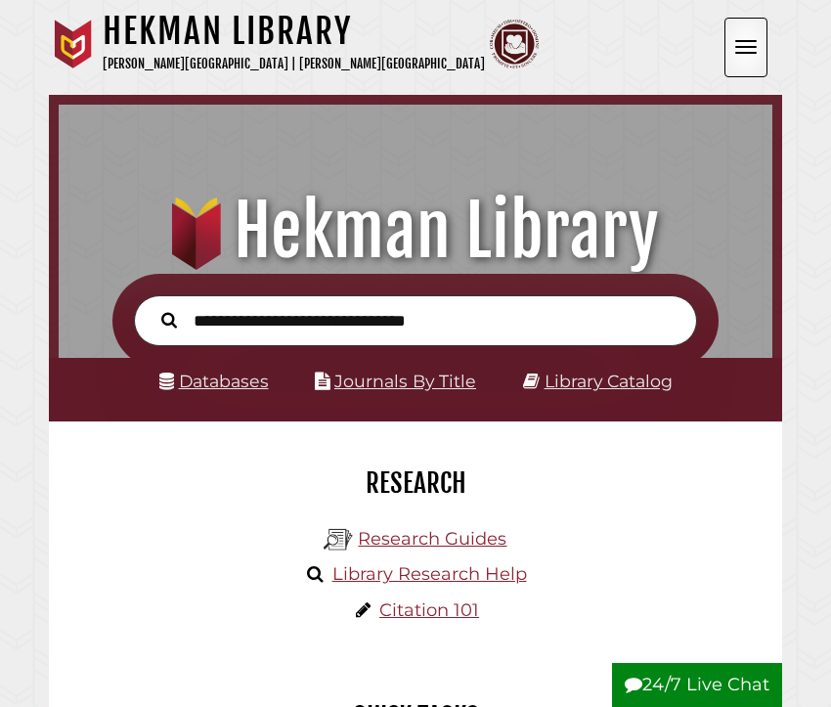
click at [759, 61] on button "Open the menu" at bounding box center [746, 48] width 43 height 60
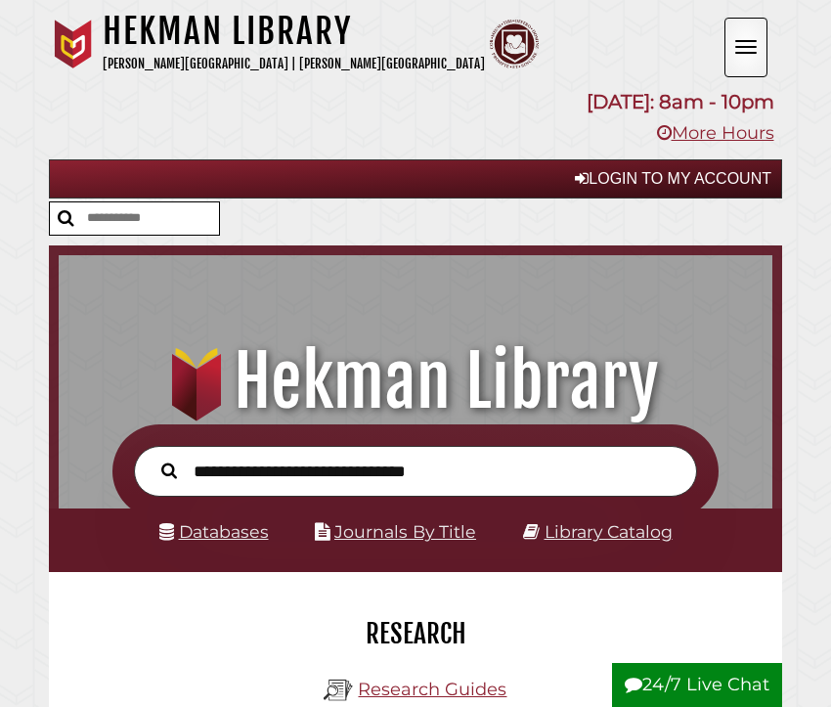
click at [751, 57] on button "Open the menu" at bounding box center [746, 48] width 43 height 60
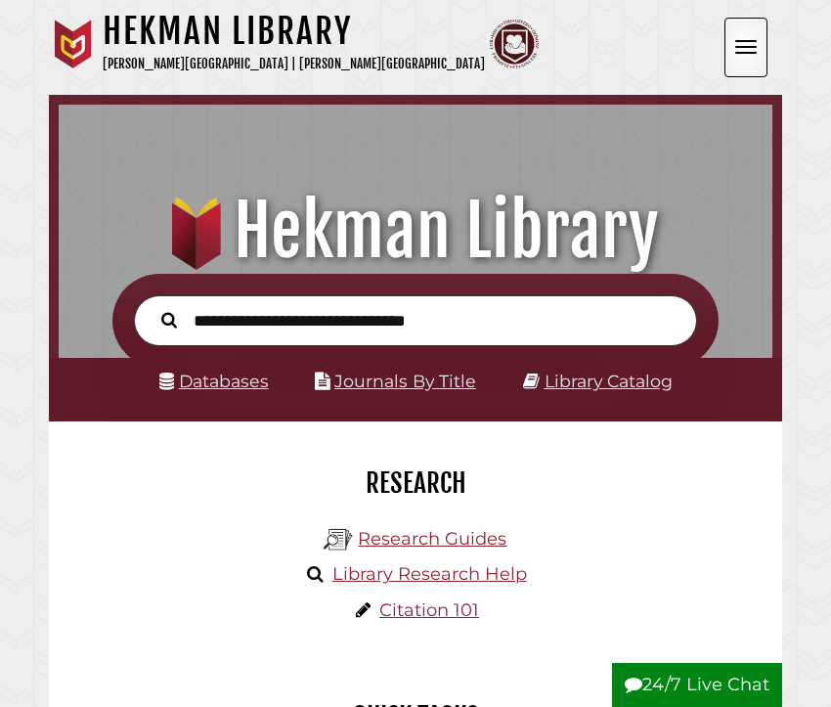
click at [751, 57] on button "Open the menu" at bounding box center [746, 48] width 43 height 60
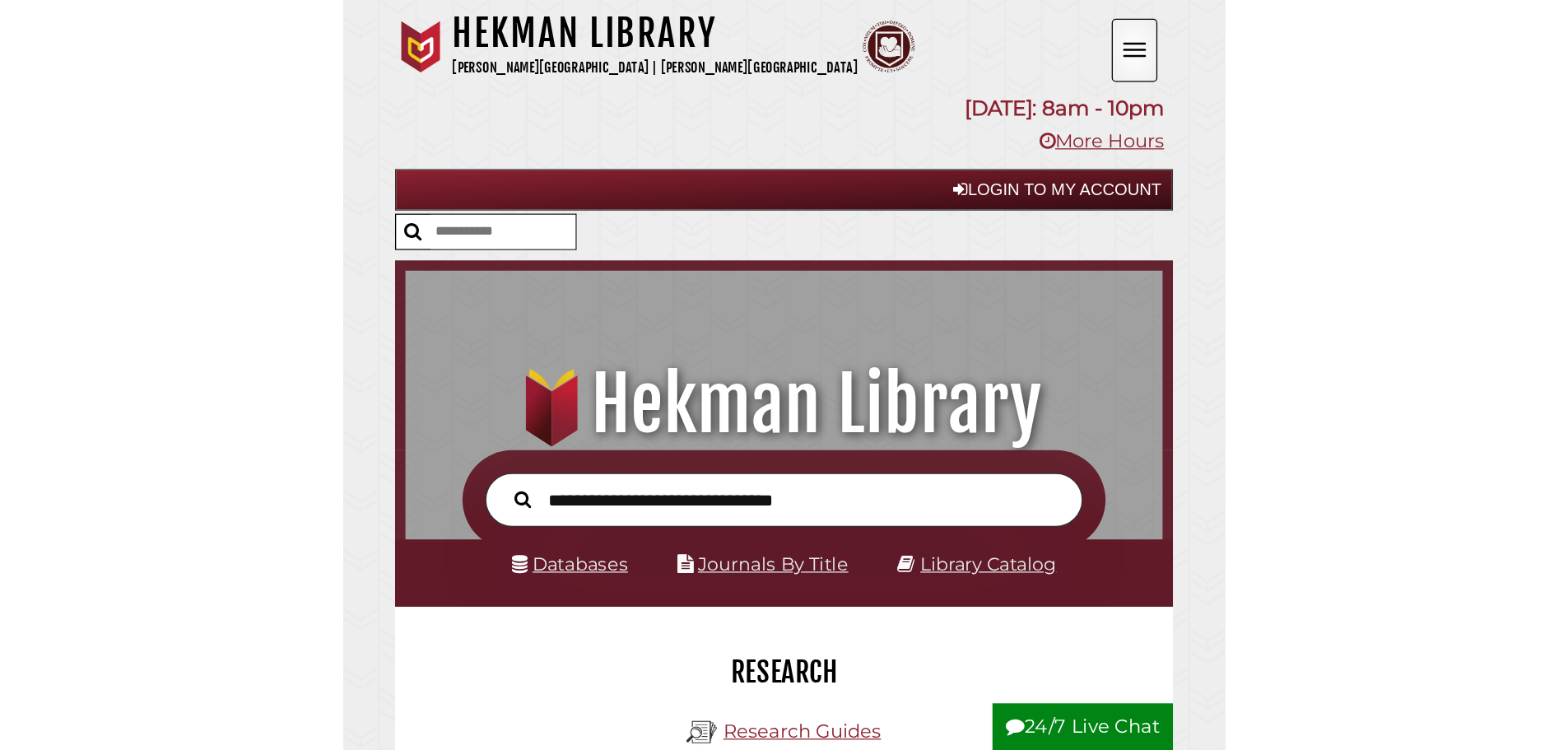
scroll to position [536, 938]
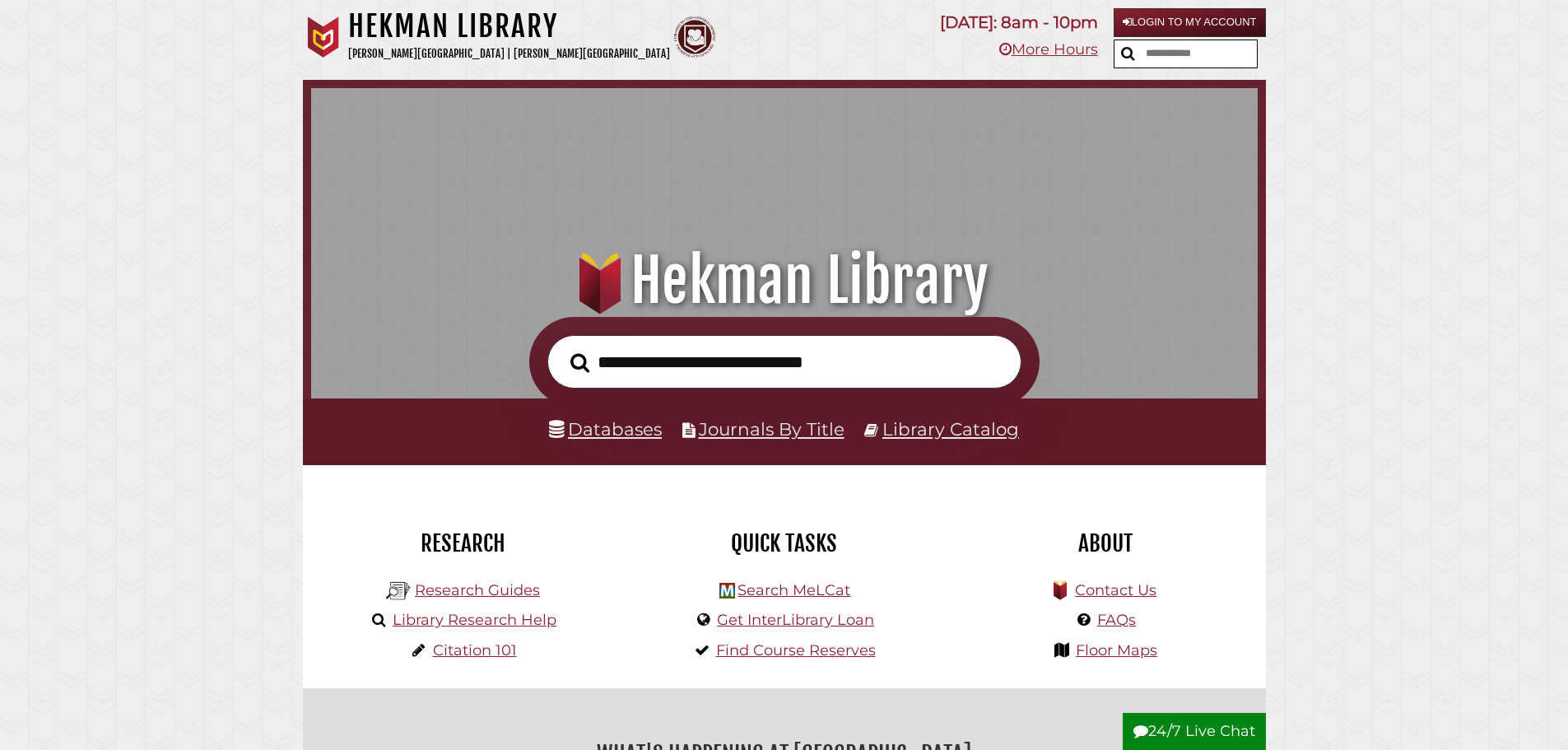
click at [1209, 60] on input "text" at bounding box center [1199, 54] width 115 height 27
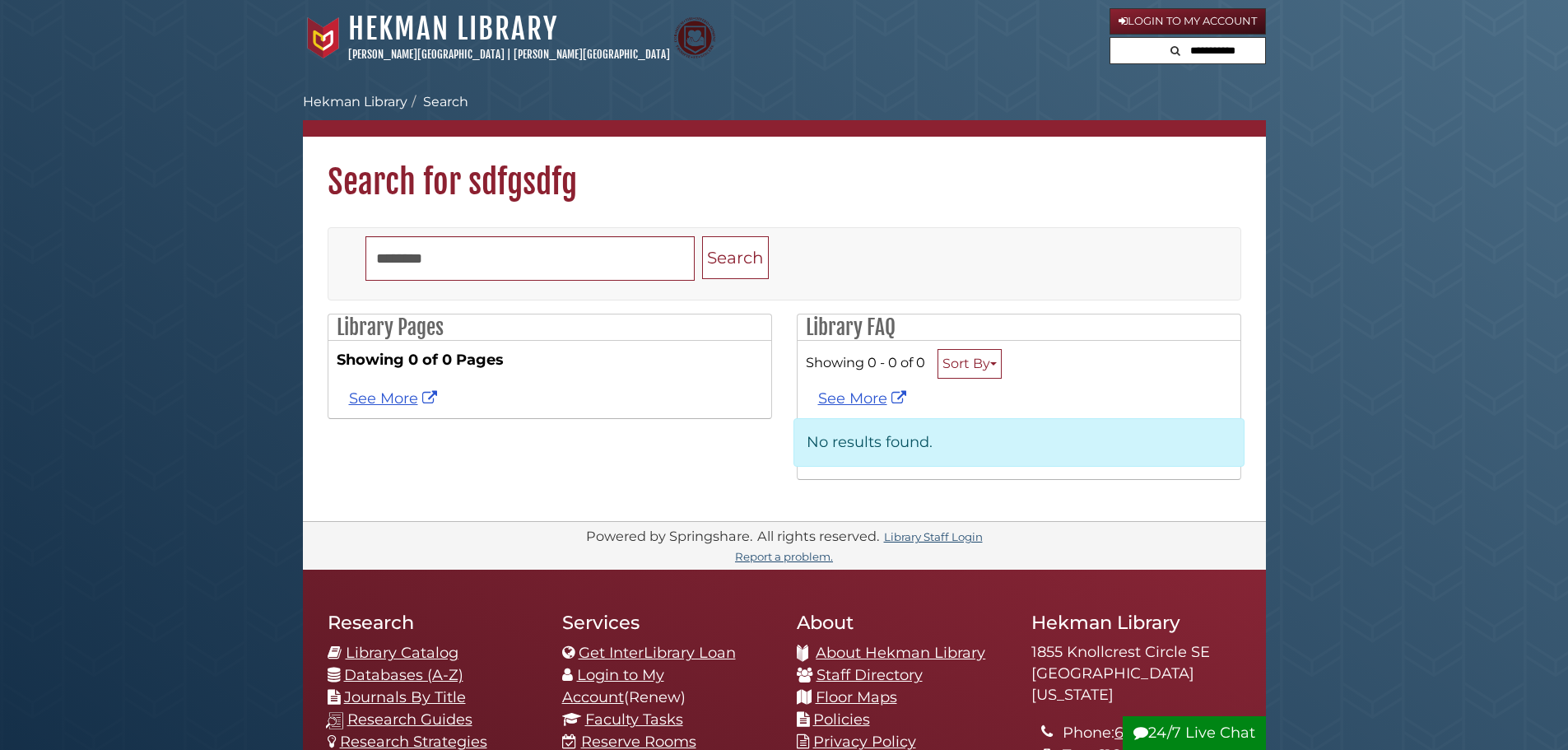
click at [1209, 58] on input "text" at bounding box center [1215, 51] width 98 height 26
drag, startPoint x: 1406, startPoint y: 100, endPoint x: 1342, endPoint y: 86, distance: 65.5
click at [1406, 100] on body "Skip to Main Content [GEOGRAPHIC_DATA] [PERSON_NAME][GEOGRAPHIC_DATA] | [PERSON…" at bounding box center [784, 582] width 1568 height 1165
drag, startPoint x: 1017, startPoint y: 77, endPoint x: 1018, endPoint y: 69, distance: 8.1
click at [1017, 76] on body "Skip to Main Content [GEOGRAPHIC_DATA] [PERSON_NAME][GEOGRAPHIC_DATA] | [PERSON…" at bounding box center [784, 582] width 1568 height 1165
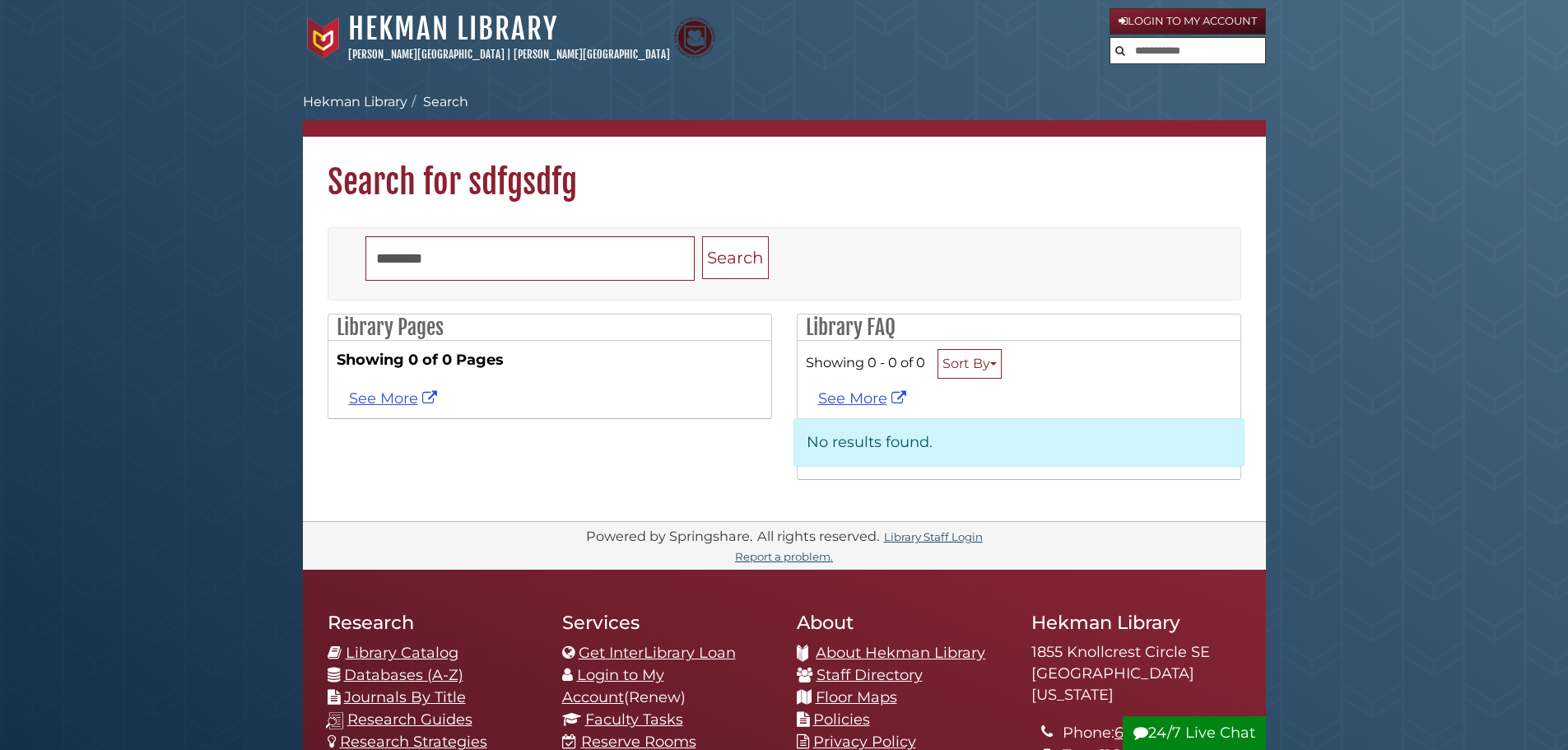
drag, startPoint x: 1461, startPoint y: 177, endPoint x: 1275, endPoint y: 97, distance: 202.5
click at [1440, 162] on body "Skip to Main Content [GEOGRAPHIC_DATA] [PERSON_NAME][GEOGRAPHIC_DATA] | [PERSON…" at bounding box center [784, 582] width 1568 height 1165
click at [1225, 56] on input "text" at bounding box center [1188, 51] width 155 height 26
drag, startPoint x: 1398, startPoint y: 122, endPoint x: 1331, endPoint y: 120, distance: 67.0
click at [1398, 122] on body "Skip to Main Content [GEOGRAPHIC_DATA] [PERSON_NAME][GEOGRAPHIC_DATA] | [PERSON…" at bounding box center [784, 582] width 1568 height 1165
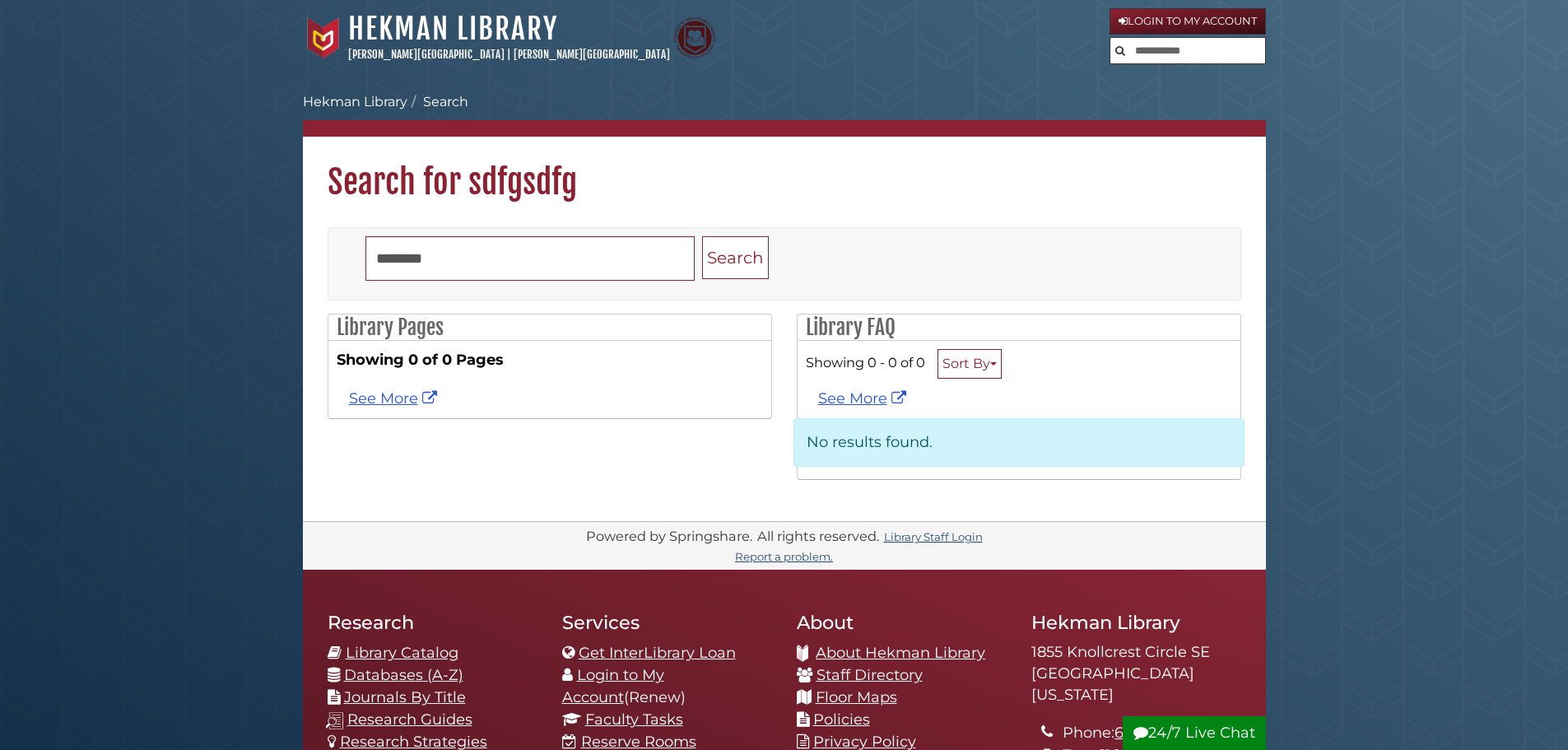
click at [1336, 141] on body "Skip to Main Content Hekman Library Calvin University | Calvin Theological Semi…" at bounding box center [784, 582] width 1568 height 1165
drag, startPoint x: 1172, startPoint y: 56, endPoint x: 1180, endPoint y: 56, distance: 8.0
click at [1172, 56] on input "text" at bounding box center [1188, 51] width 155 height 26
click at [1384, 75] on body "Skip to Main Content Hekman Library Calvin University | Calvin Theological Semi…" at bounding box center [784, 582] width 1568 height 1165
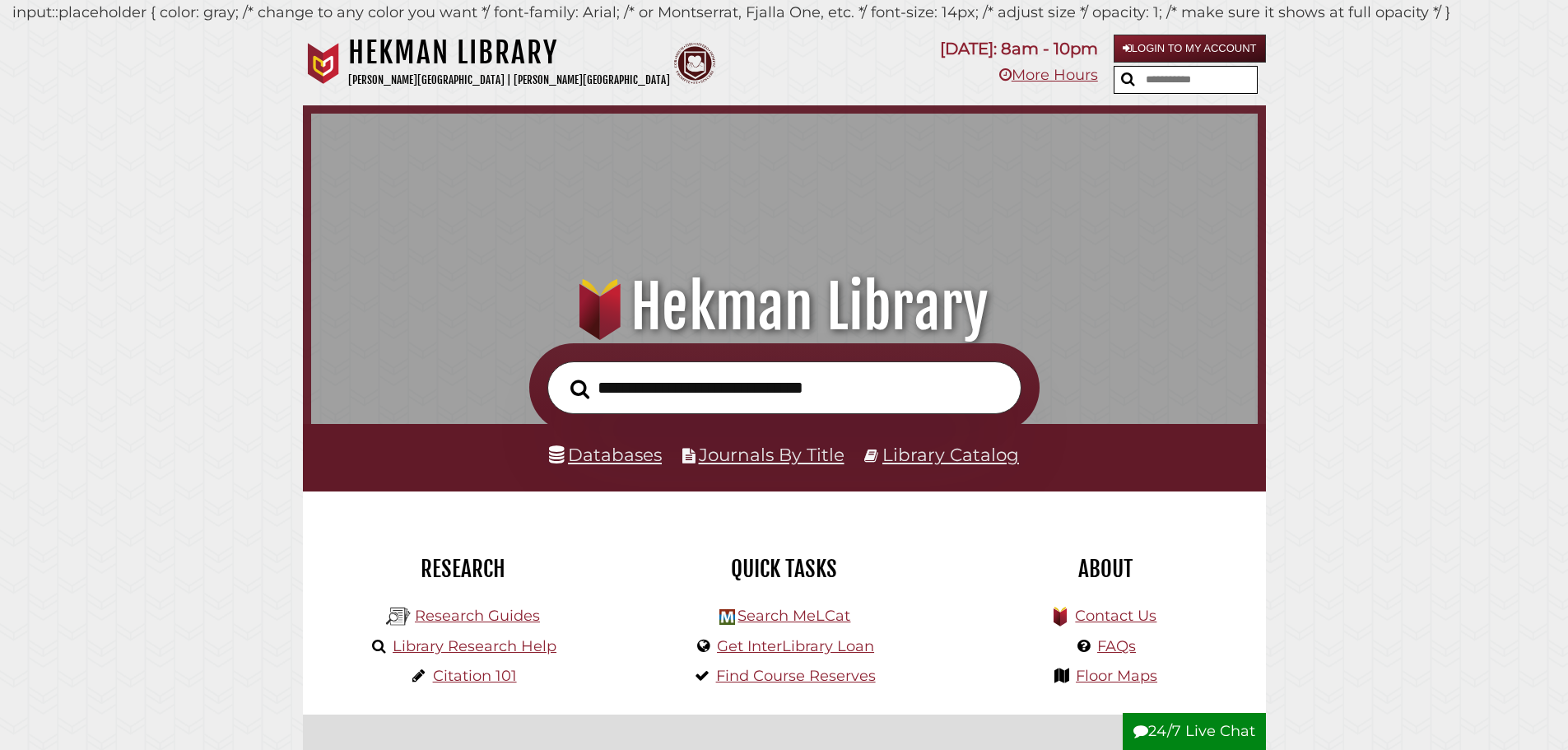
scroll to position [536, 938]
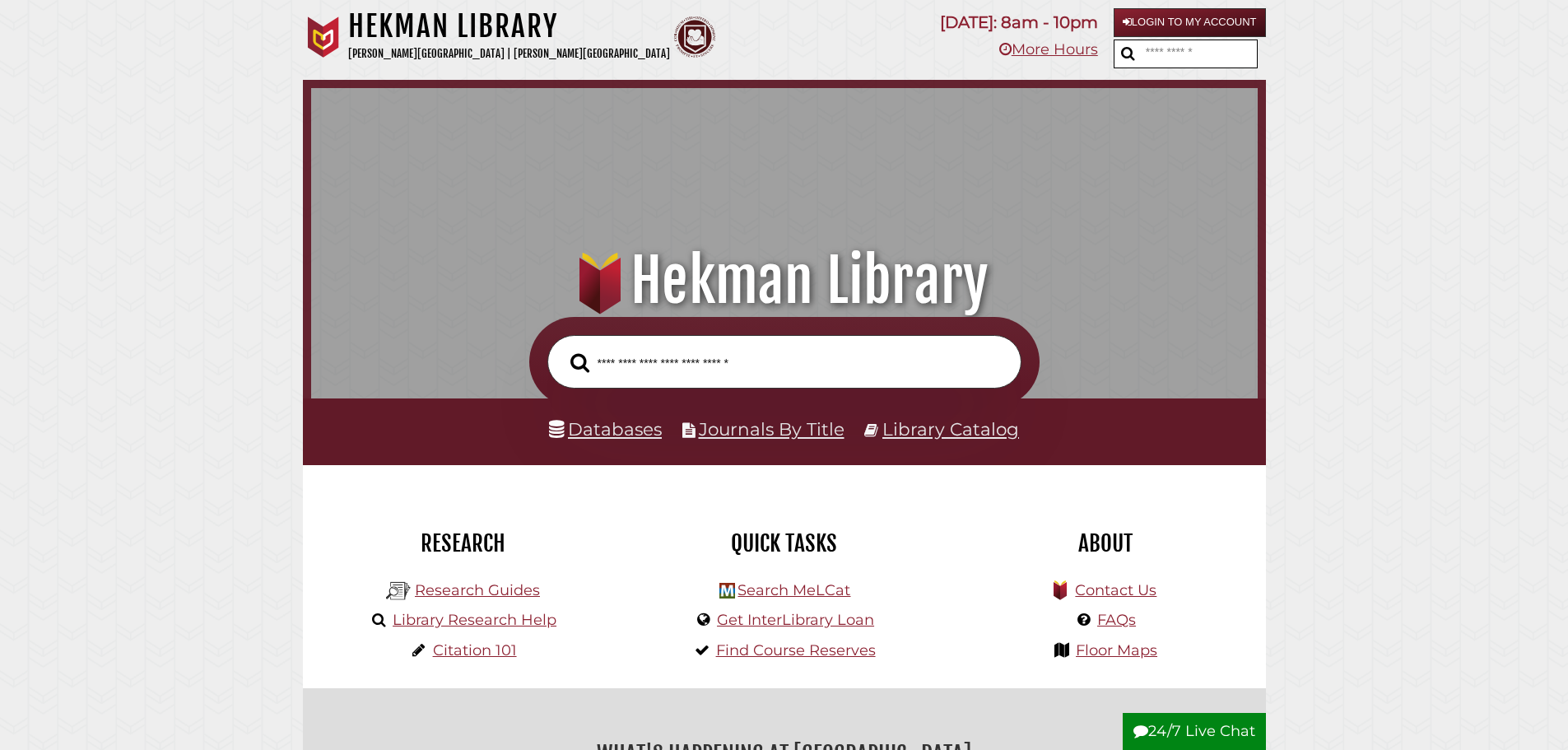
scroll to position [536, 938]
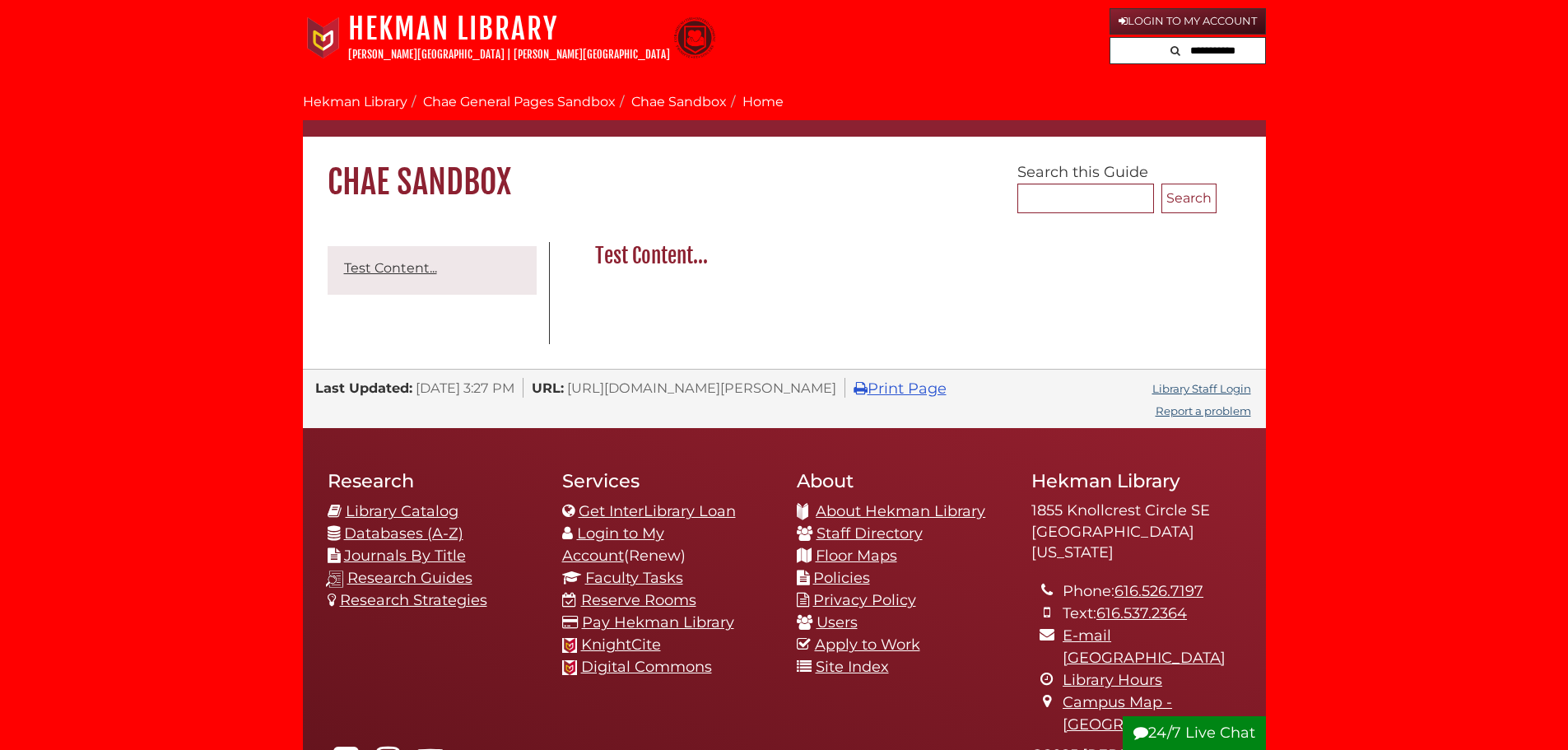
drag, startPoint x: 140, startPoint y: 202, endPoint x: 167, endPoint y: 139, distance: 68.5
click at [167, 139] on body "Skip to Main Content [GEOGRAPHIC_DATA] [PERSON_NAME][GEOGRAPHIC_DATA] | [PERSON…" at bounding box center [784, 512] width 1568 height 1024
